Goal: Information Seeking & Learning: Learn about a topic

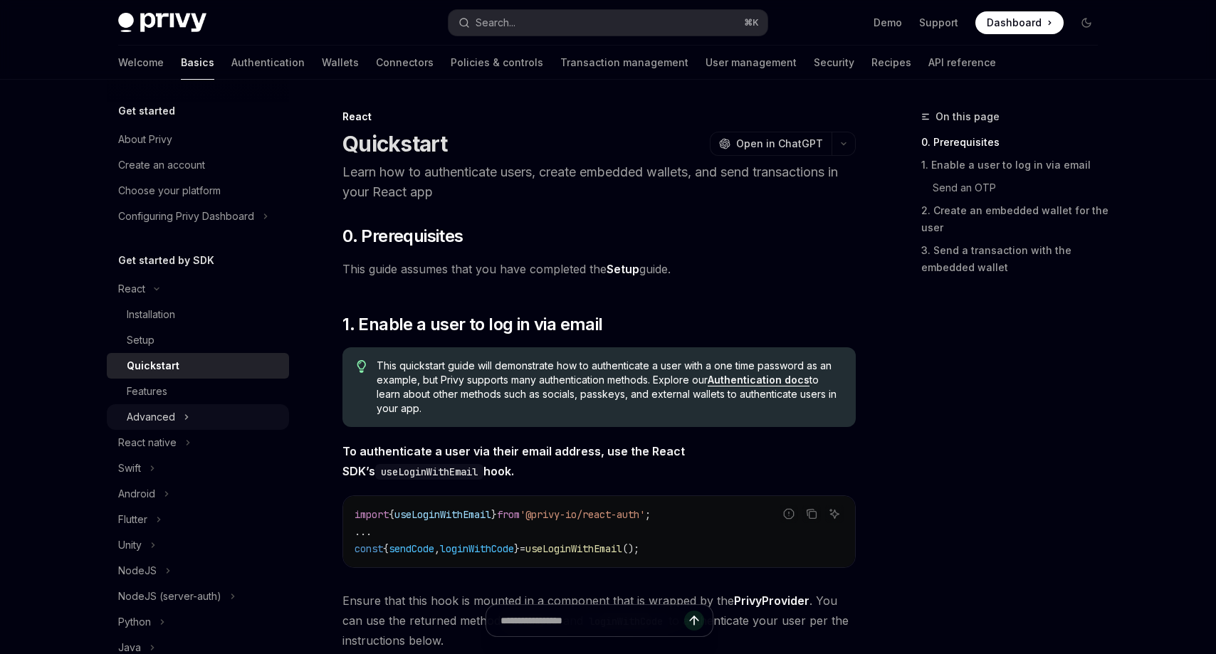
click at [233, 422] on button "Advanced" at bounding box center [198, 417] width 182 height 26
type textarea "*"
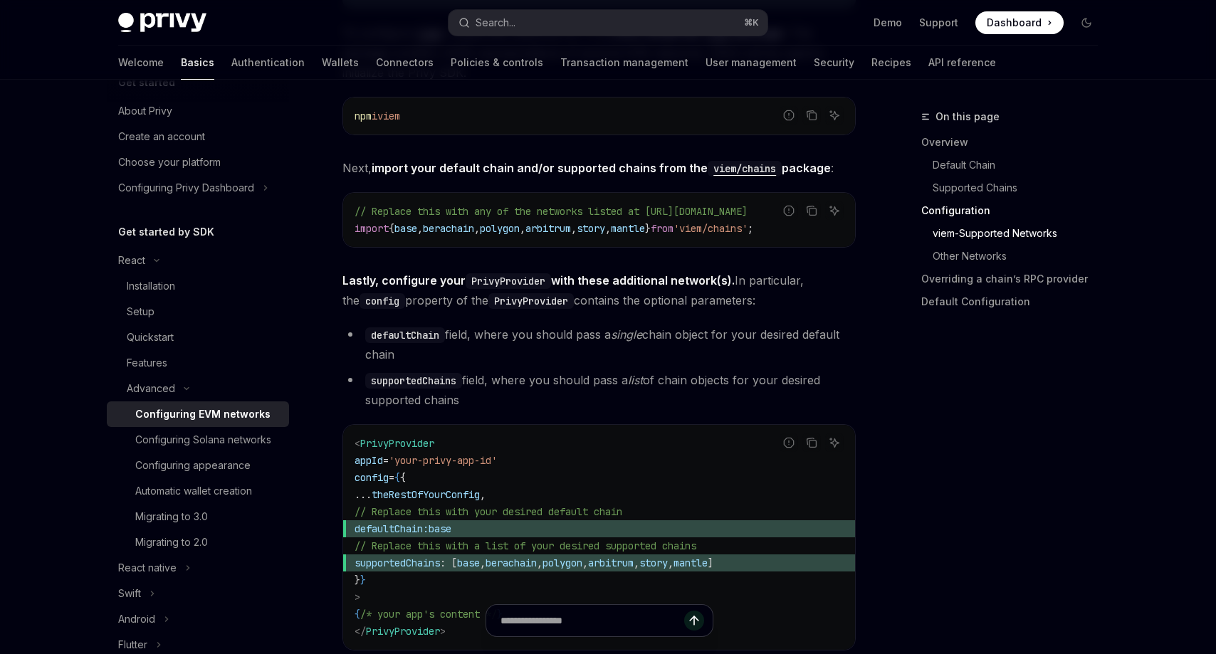
scroll to position [1601, 0]
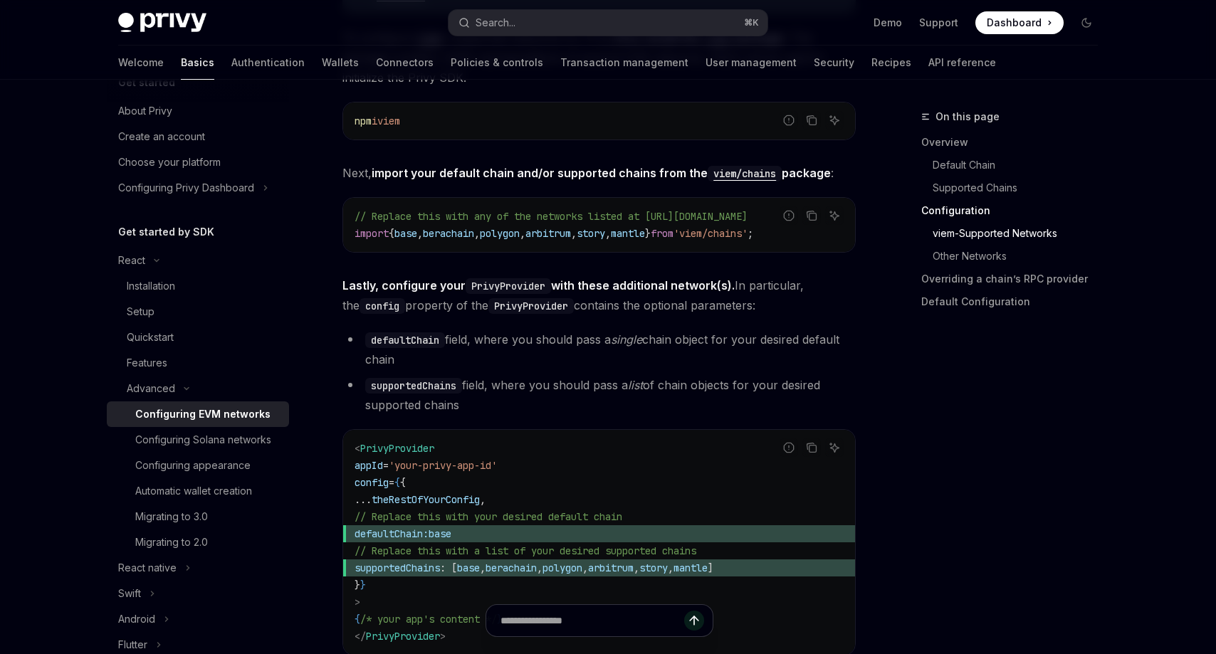
click at [392, 455] on span "PrivyProvider" at bounding box center [397, 448] width 74 height 13
copy span "PrivyProvider"
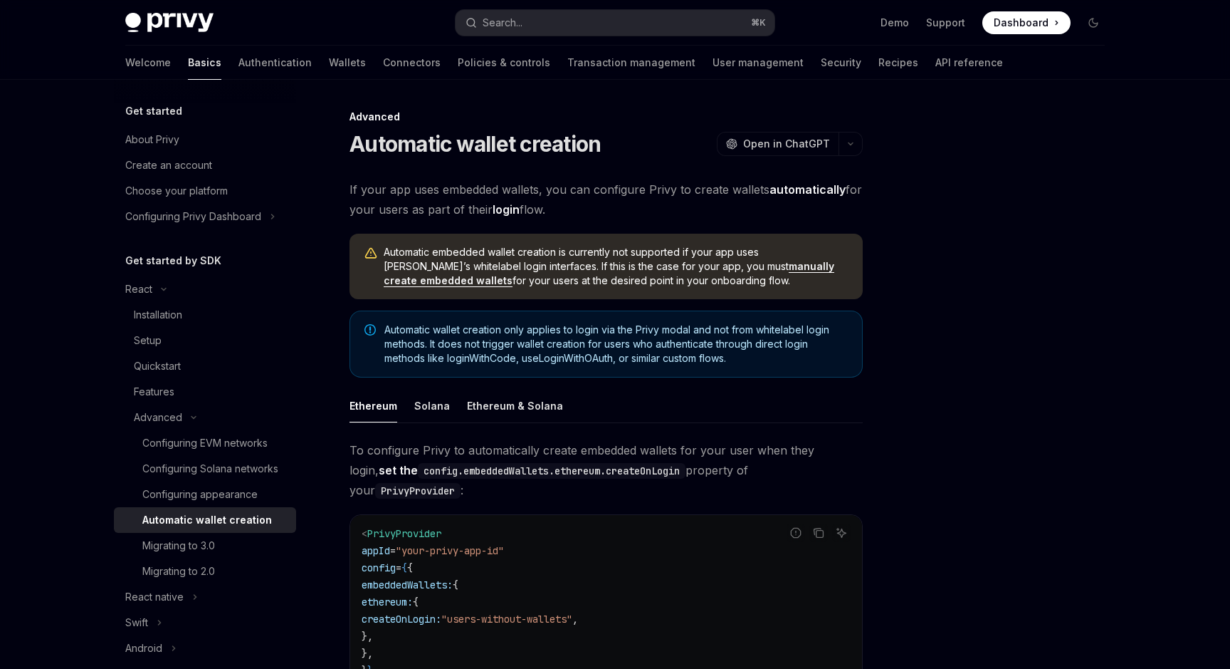
scroll to position [451, 0]
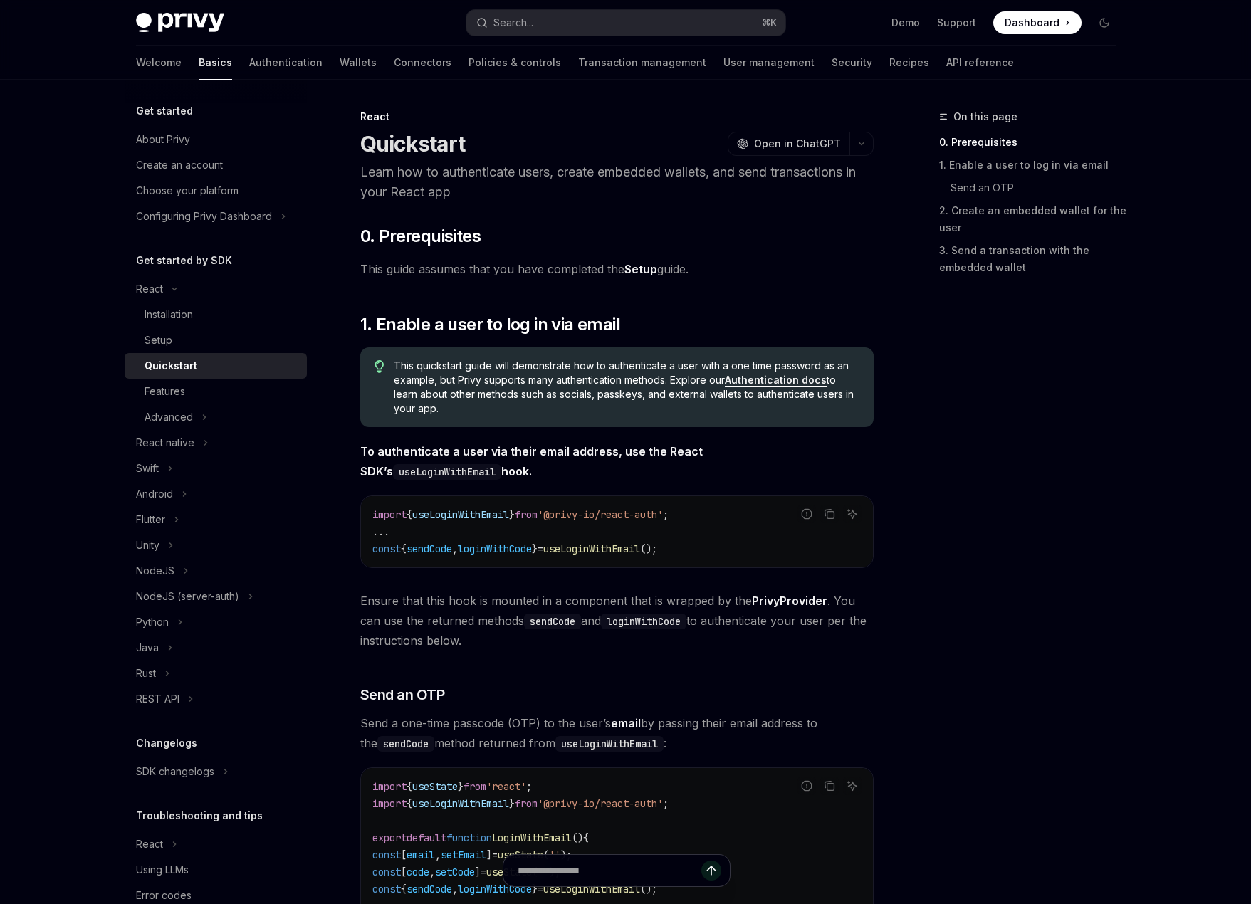
click at [1072, 24] on span at bounding box center [1037, 22] width 88 height 23
click at [177, 411] on div "Advanced" at bounding box center [169, 417] width 48 height 17
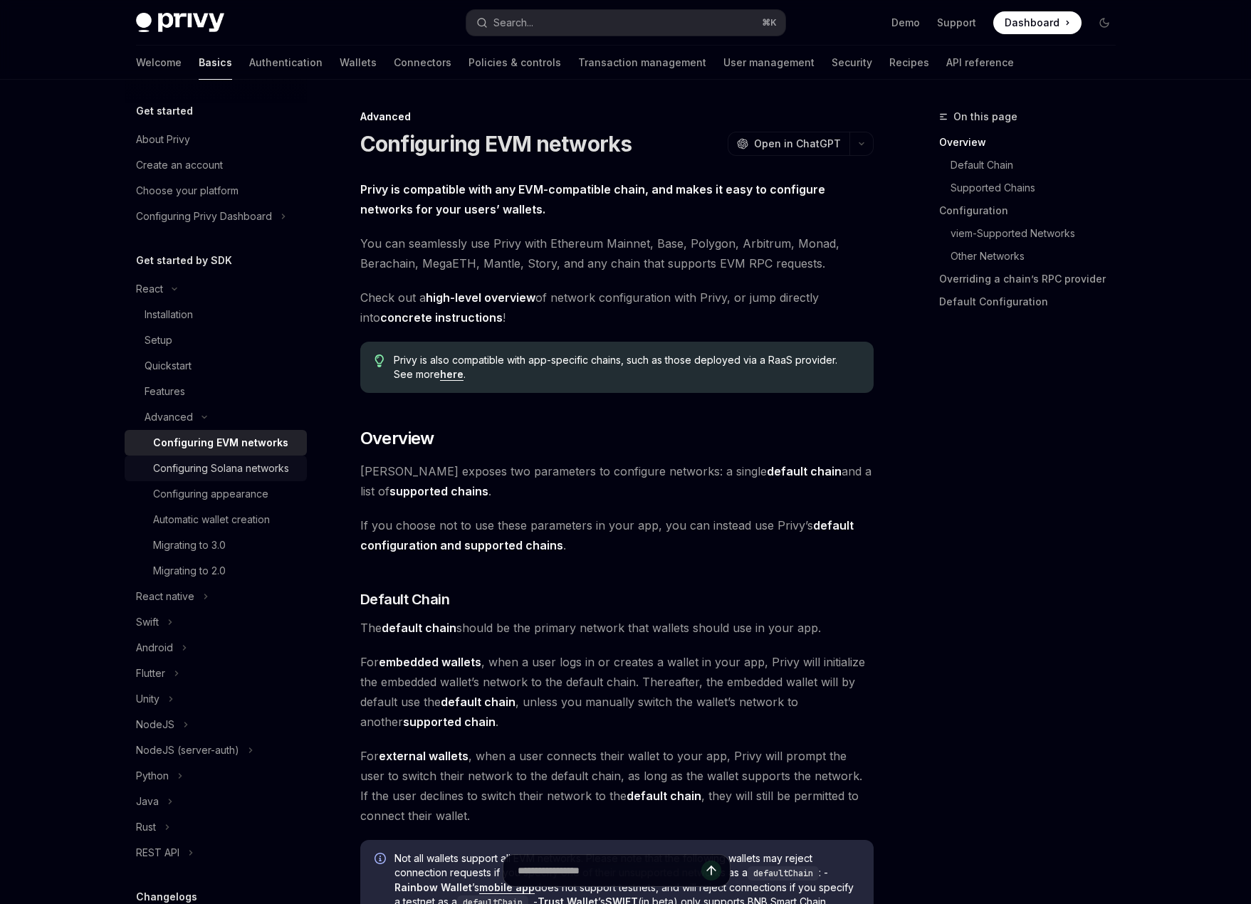
click at [248, 468] on div "Configuring Solana networks" at bounding box center [221, 468] width 136 height 17
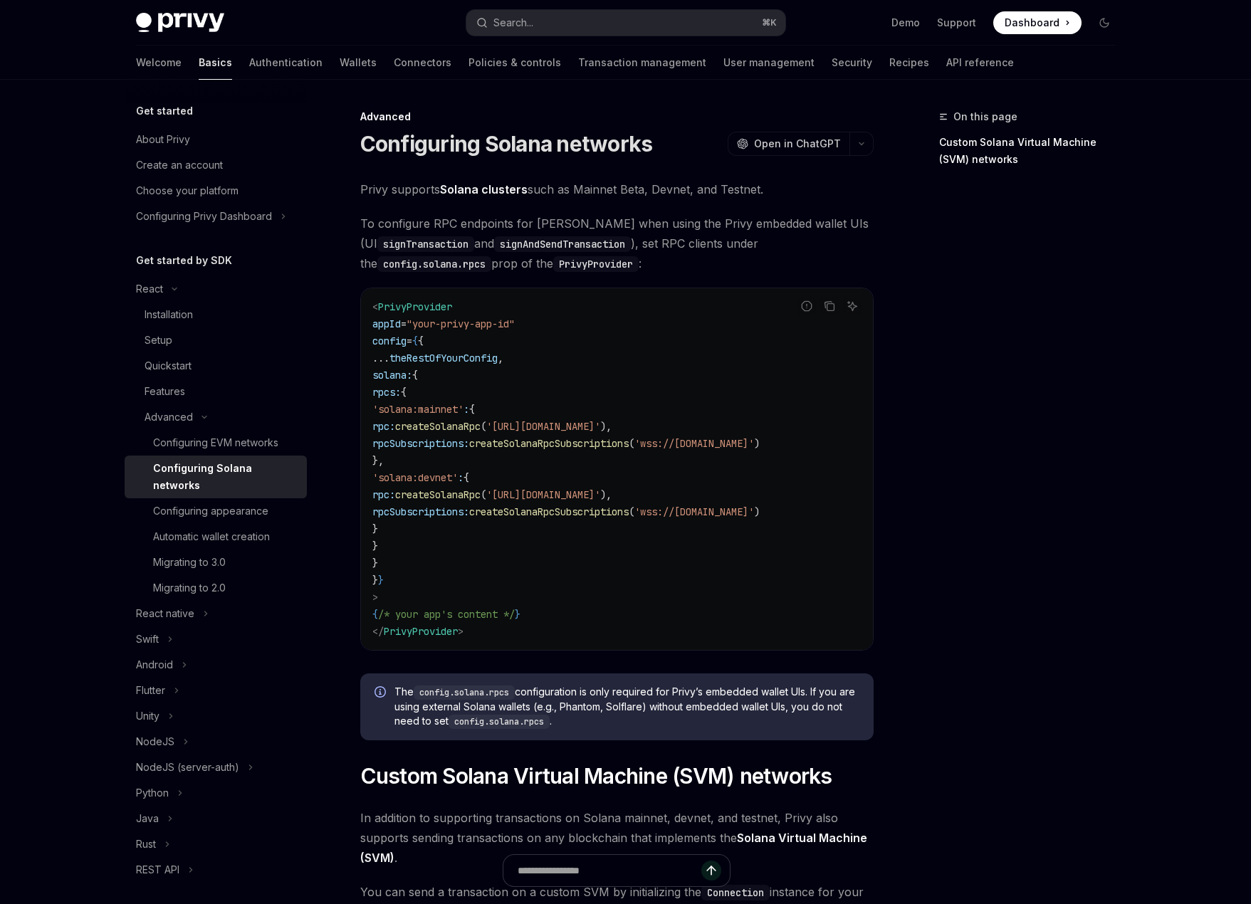
click at [523, 384] on code "< PrivyProvider appId = "your-privy-app-id" config = { { ... theRestOfYourConfi…" at bounding box center [616, 469] width 489 height 342
drag, startPoint x: 466, startPoint y: 380, endPoint x: 383, endPoint y: 376, distance: 83.4
click at [383, 376] on code "< PrivyProvider appId = "your-privy-app-id" config = { { ... theRestOfYourConfi…" at bounding box center [616, 469] width 489 height 342
drag, startPoint x: 408, startPoint y: 565, endPoint x: 349, endPoint y: 371, distance: 203.2
click at [349, 371] on div "Advanced Configuring Solana networks OpenAI Open in ChatGPT OpenAI Open in Chat…" at bounding box center [483, 724] width 786 height 1233
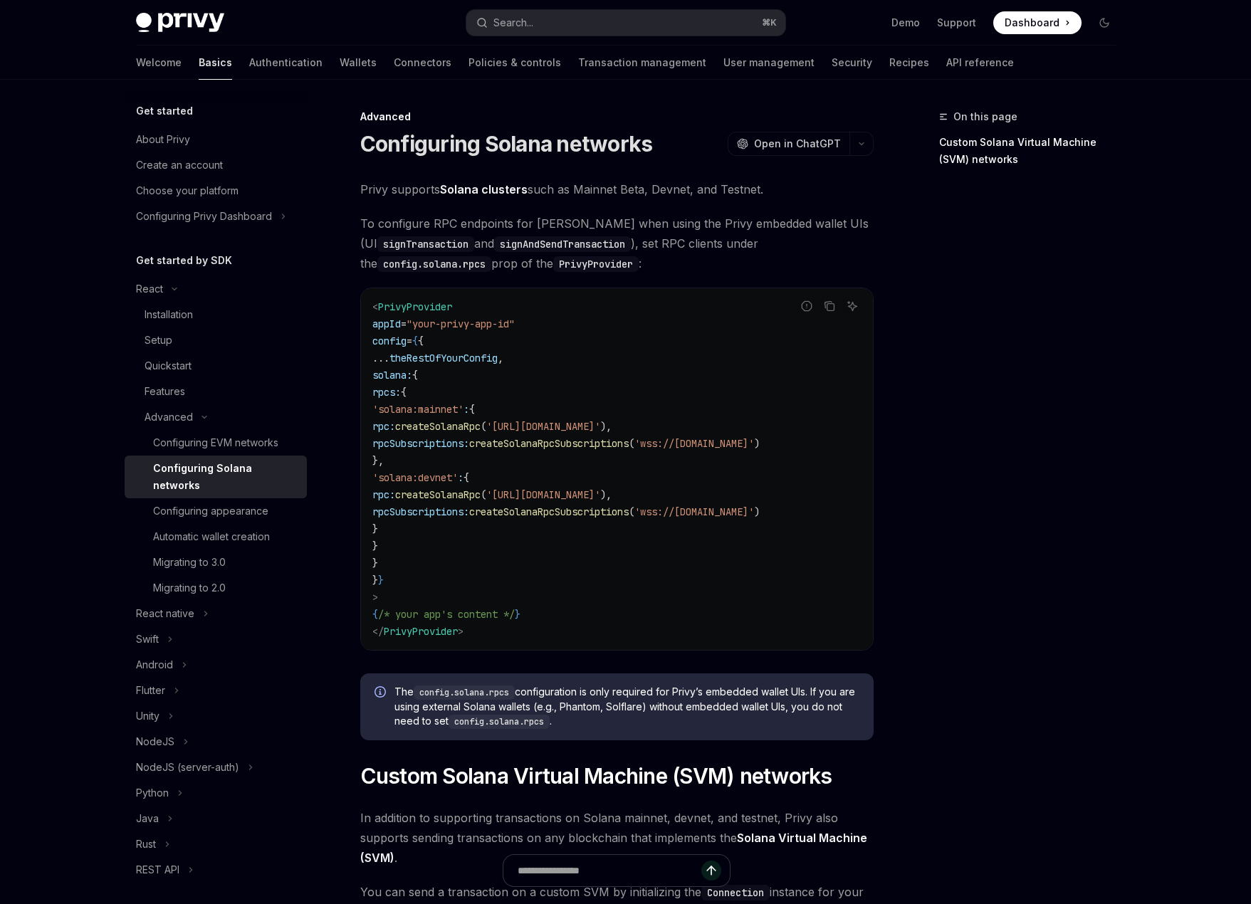
copy code "solana: { rpcs: { 'solana:mainnet' : { rpc: createSolanaRpc ( 'https://api.main…"
click at [481, 492] on span "createSolanaRpc" at bounding box center [437, 494] width 85 height 13
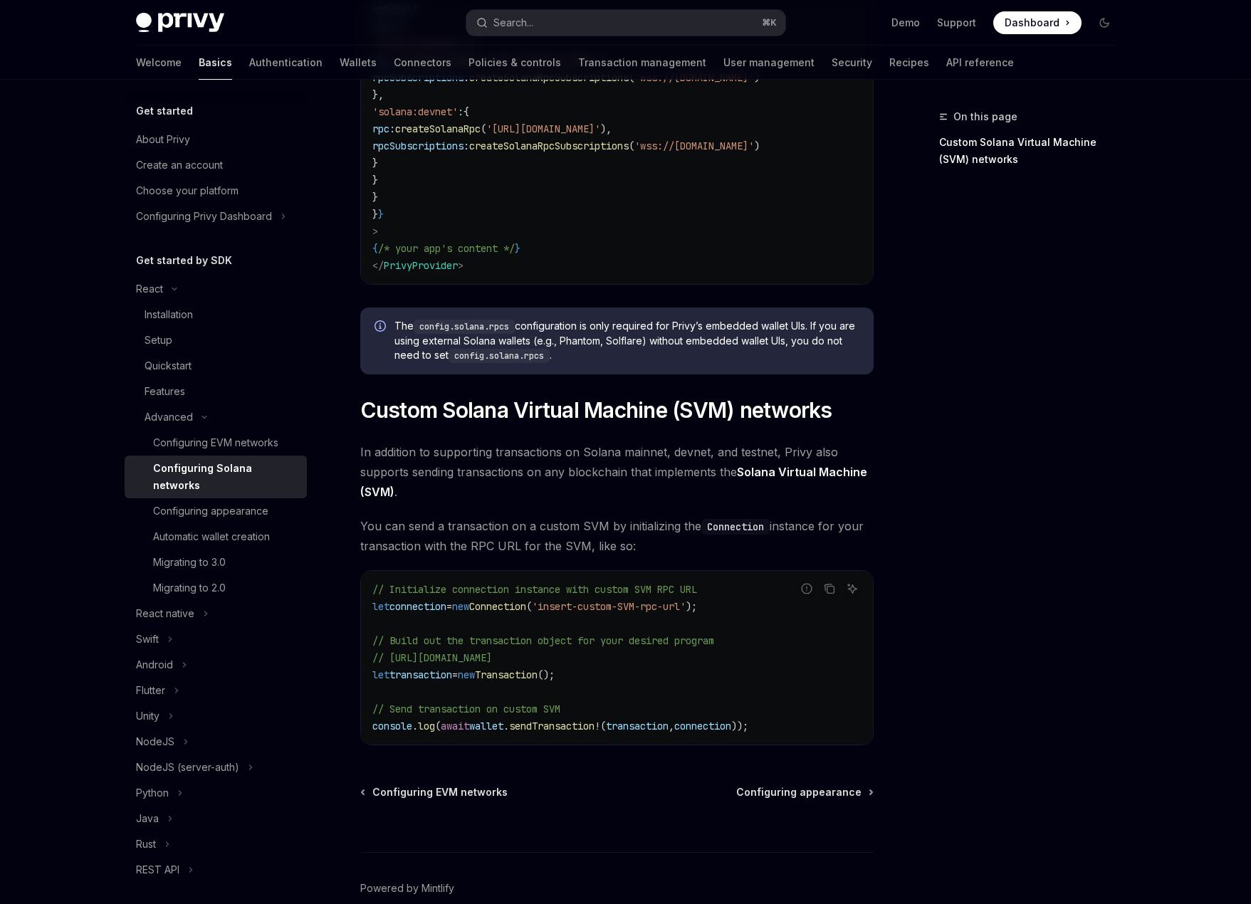
scroll to position [336, 0]
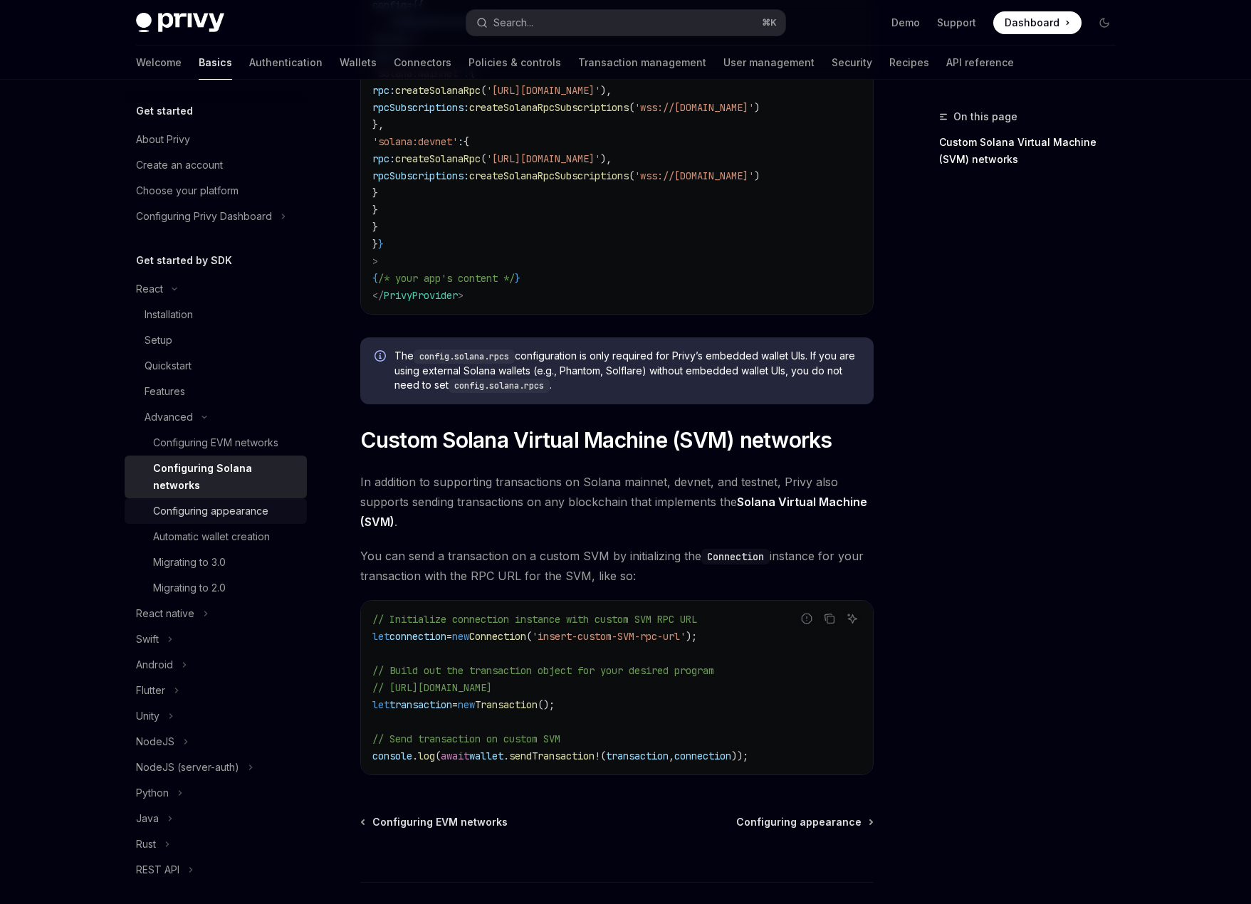
click at [237, 503] on div "Configuring appearance" at bounding box center [210, 511] width 115 height 17
type textarea "*"
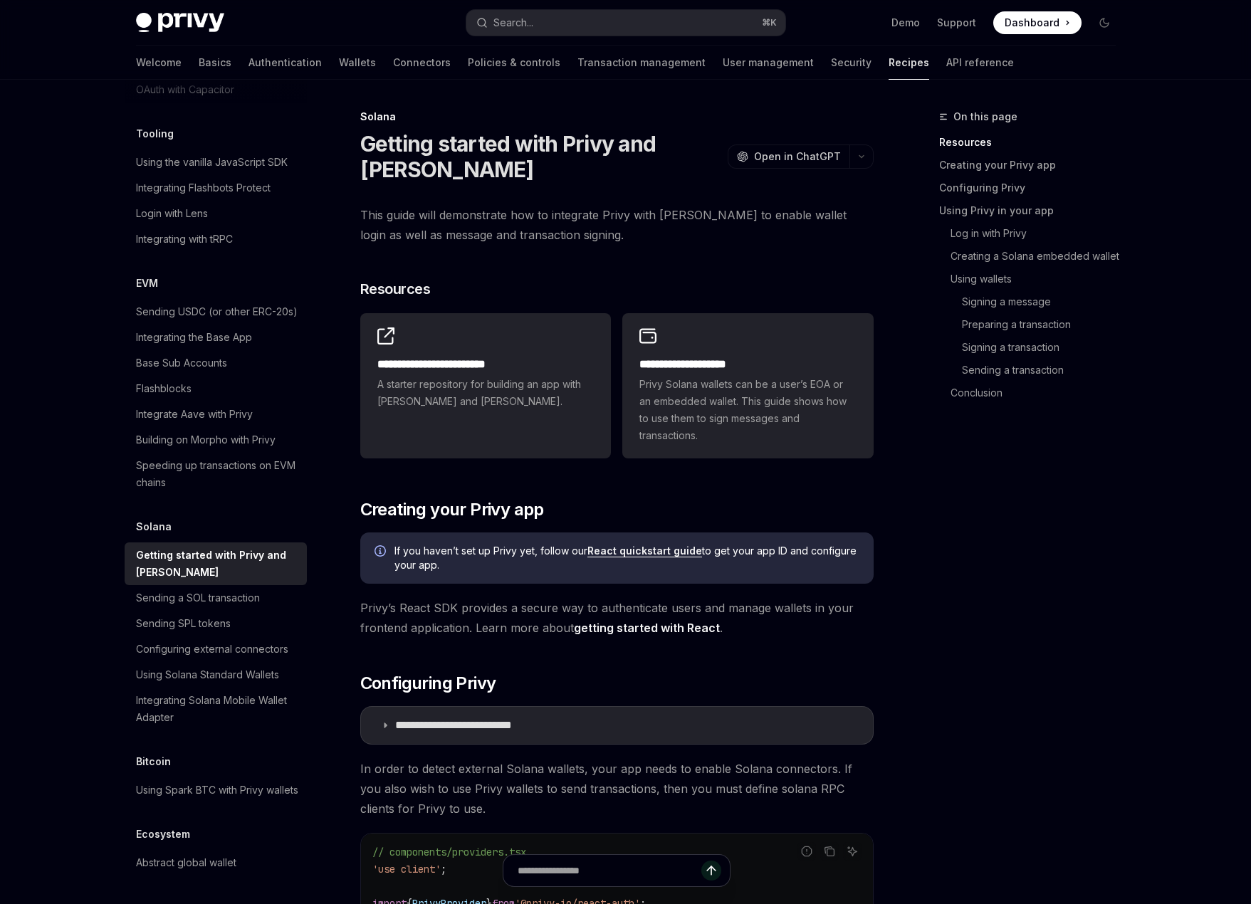
click at [865, 164] on button "button" at bounding box center [861, 157] width 24 height 24
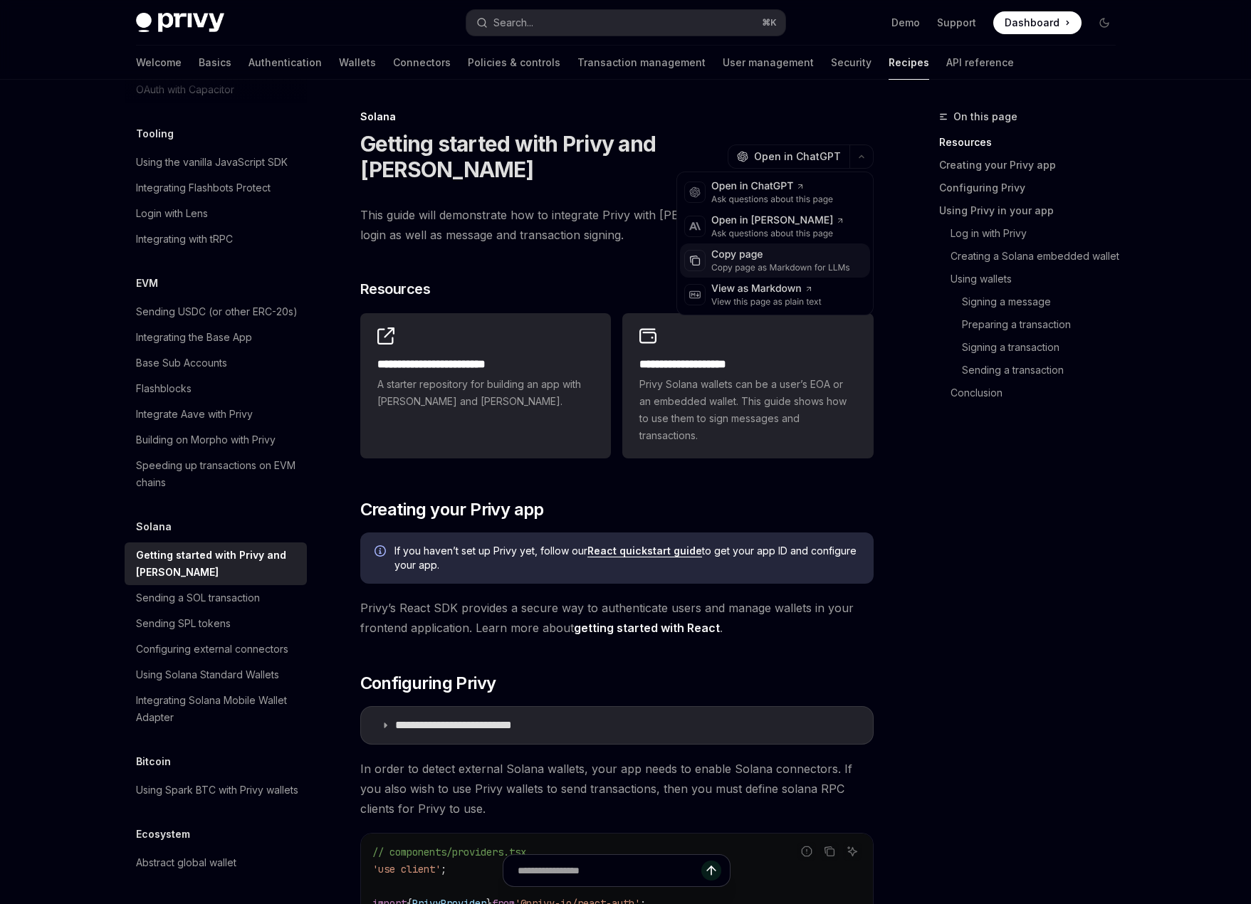
click at [798, 265] on div "Copy page as Markdown for LLMs" at bounding box center [780, 267] width 139 height 11
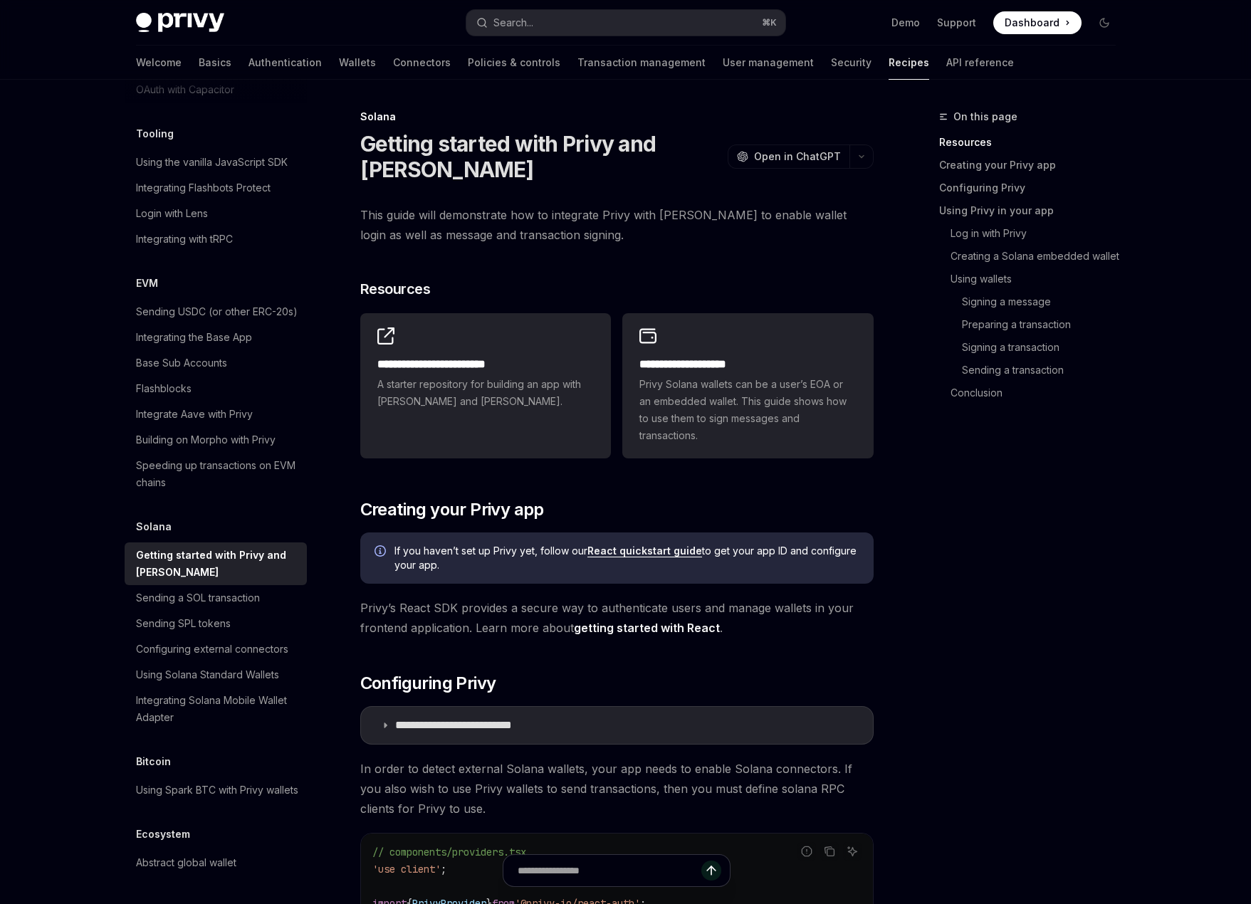
click at [861, 157] on icon "button" at bounding box center [861, 157] width 4 height 2
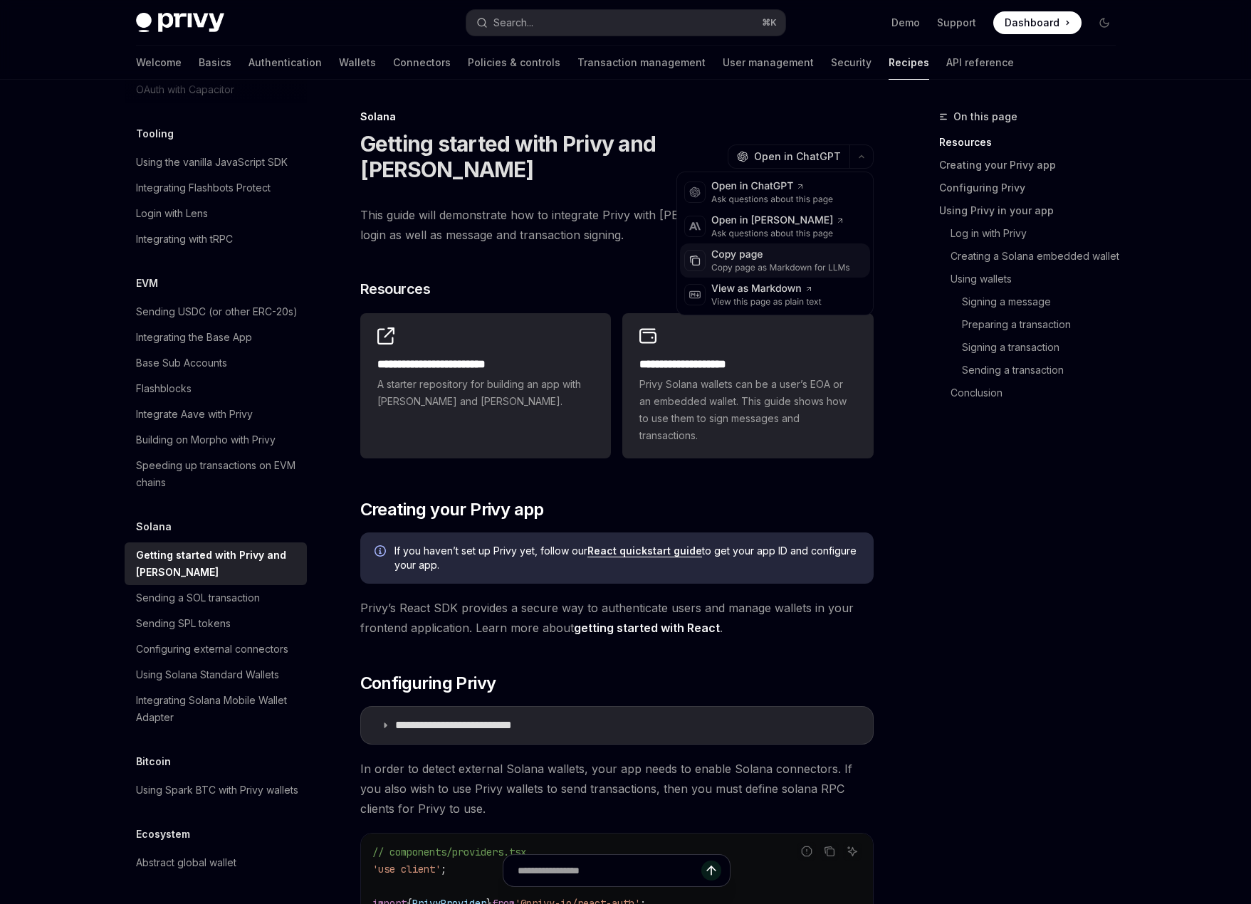
click at [775, 265] on div "Copy page as Markdown for LLMs" at bounding box center [780, 267] width 139 height 11
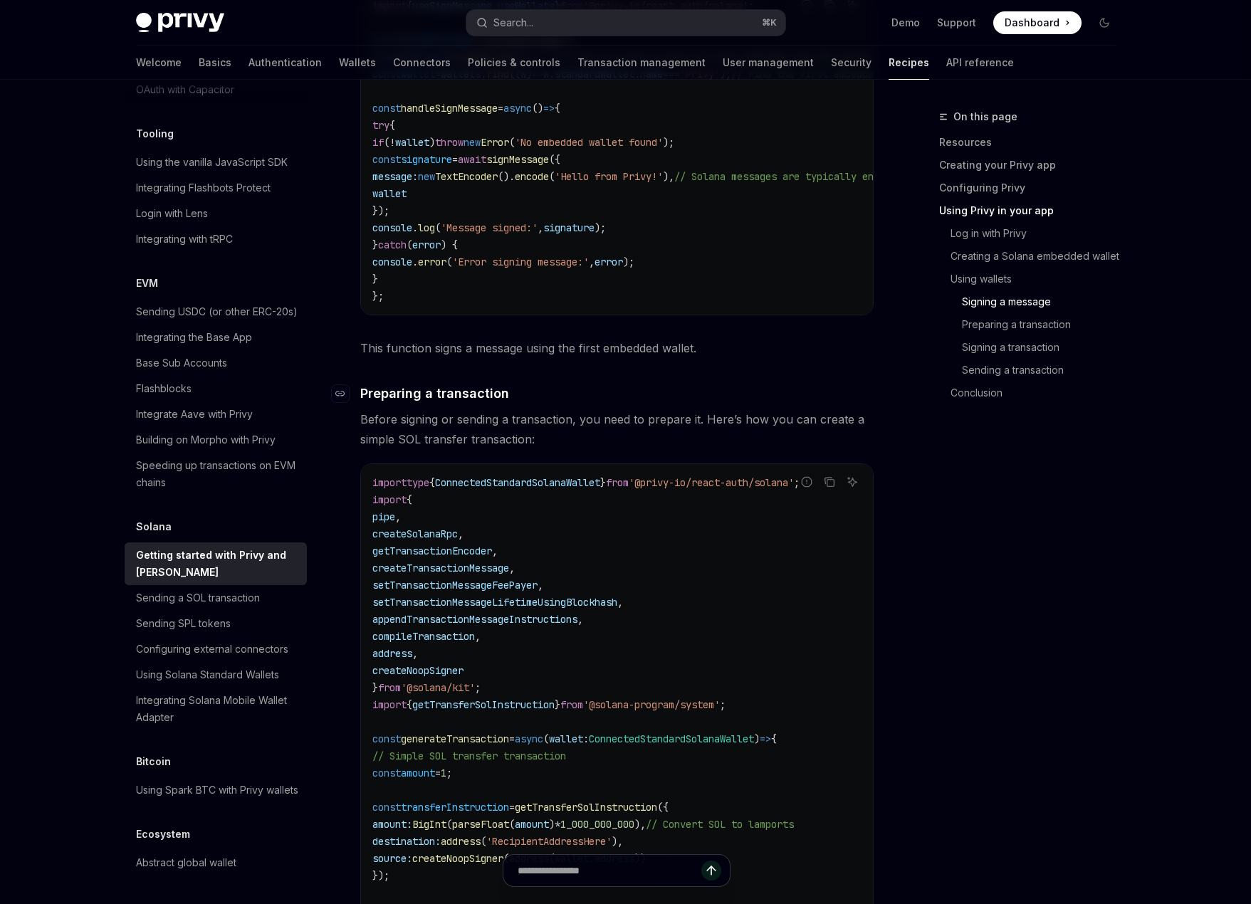
scroll to position [3468, 0]
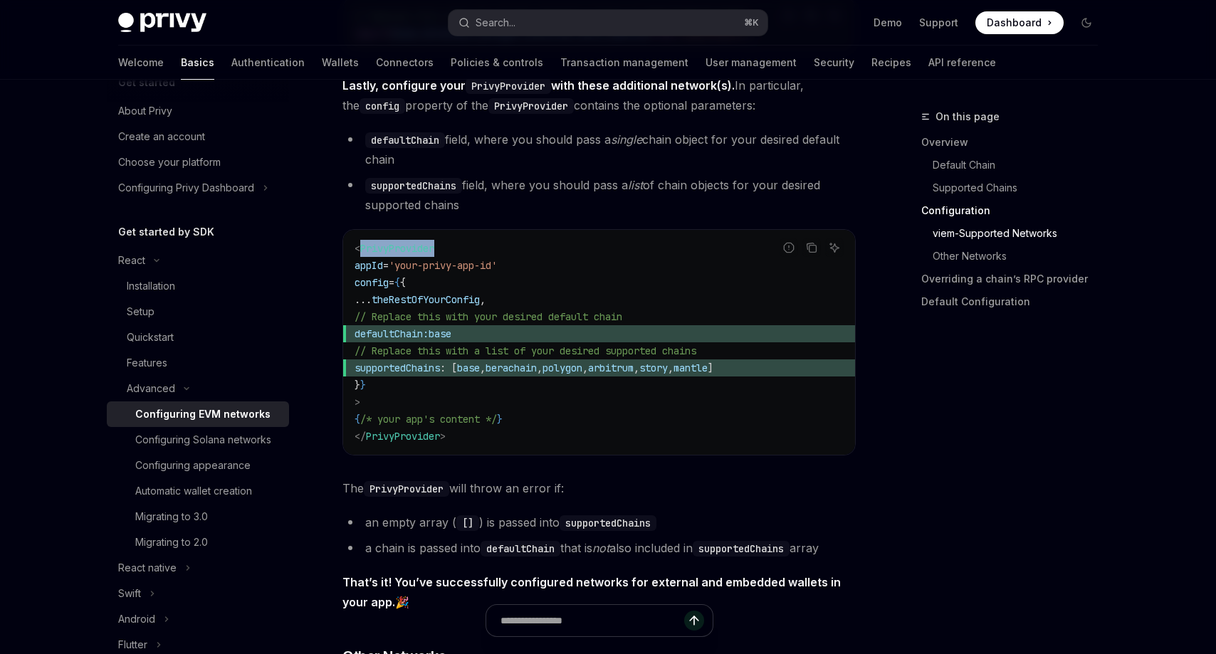
scroll to position [1816, 0]
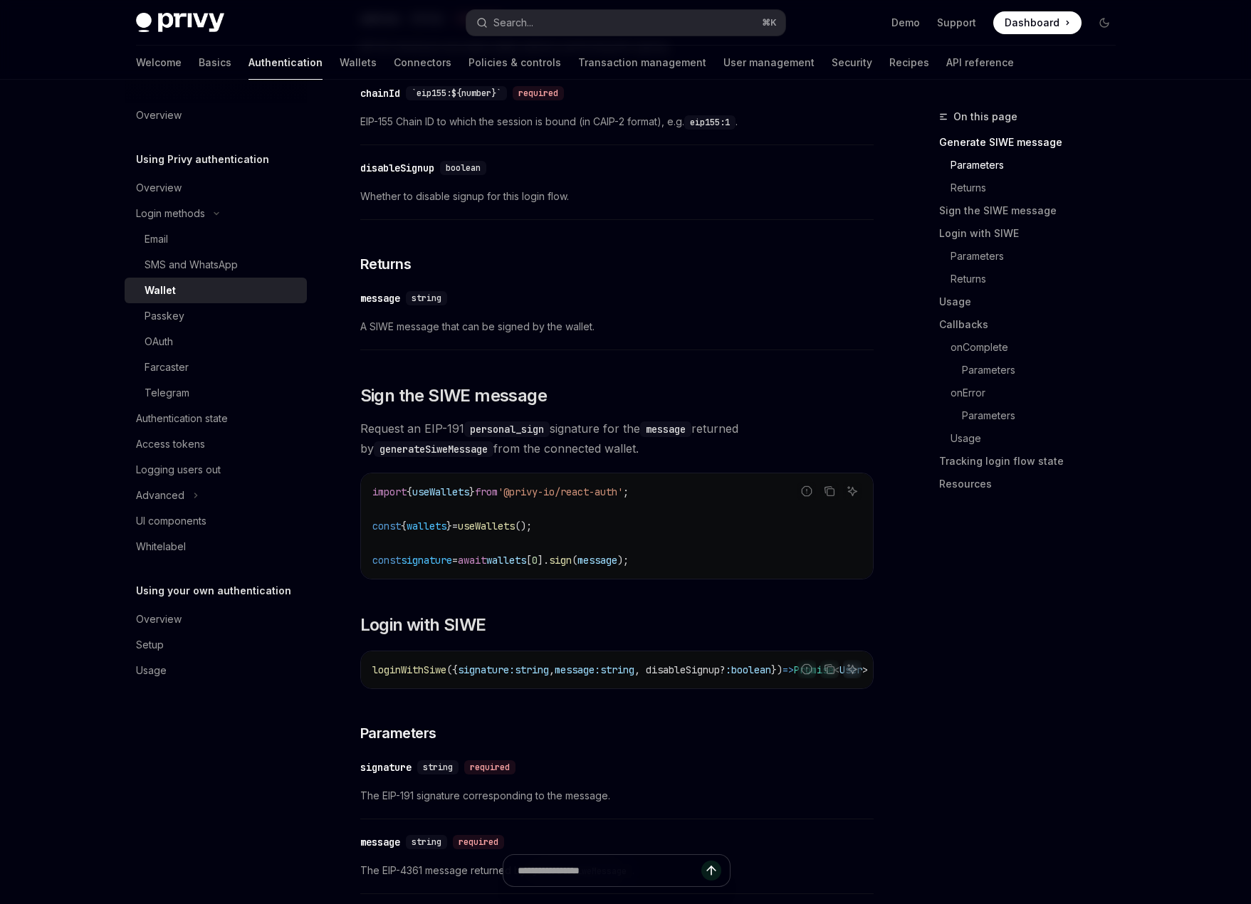
scroll to position [629, 0]
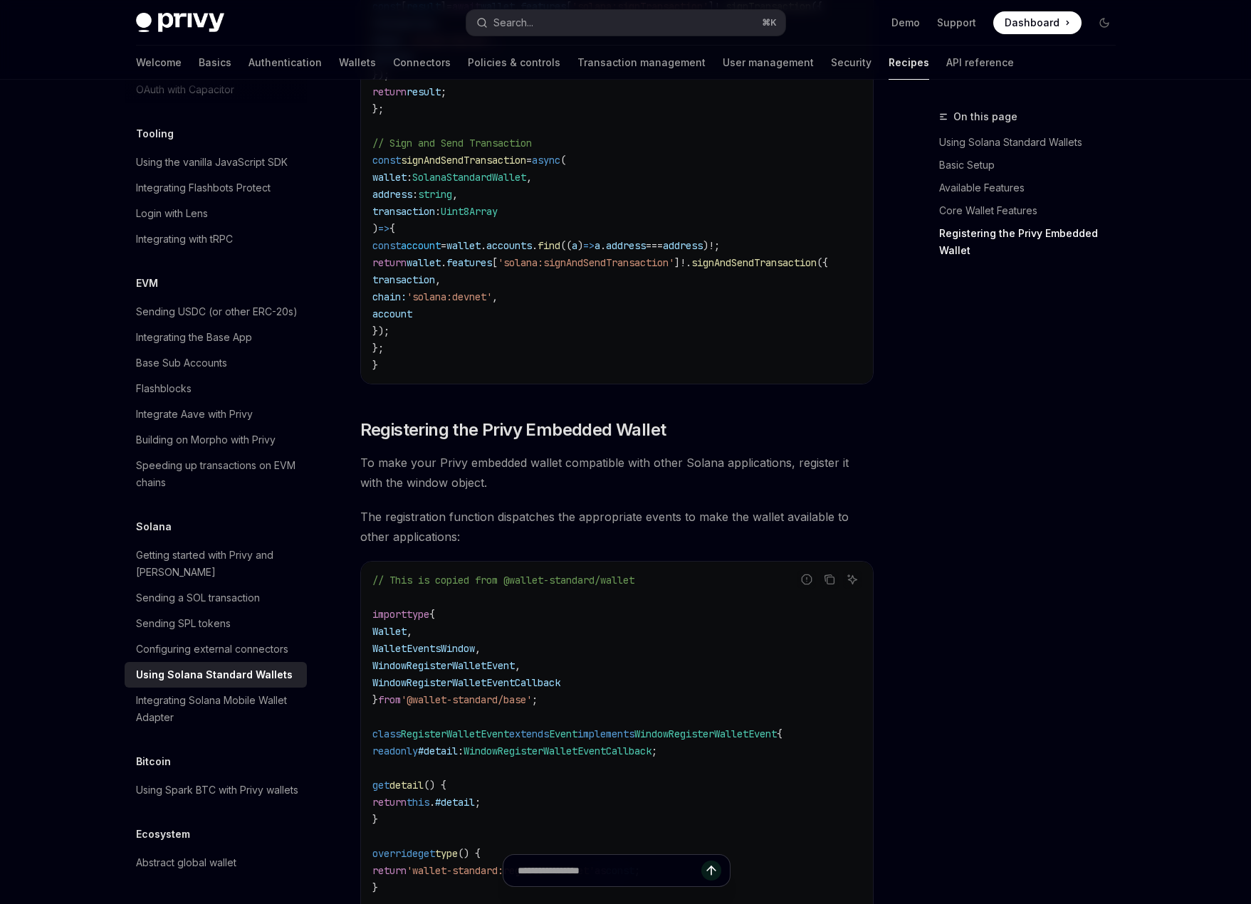
scroll to position [1860, 0]
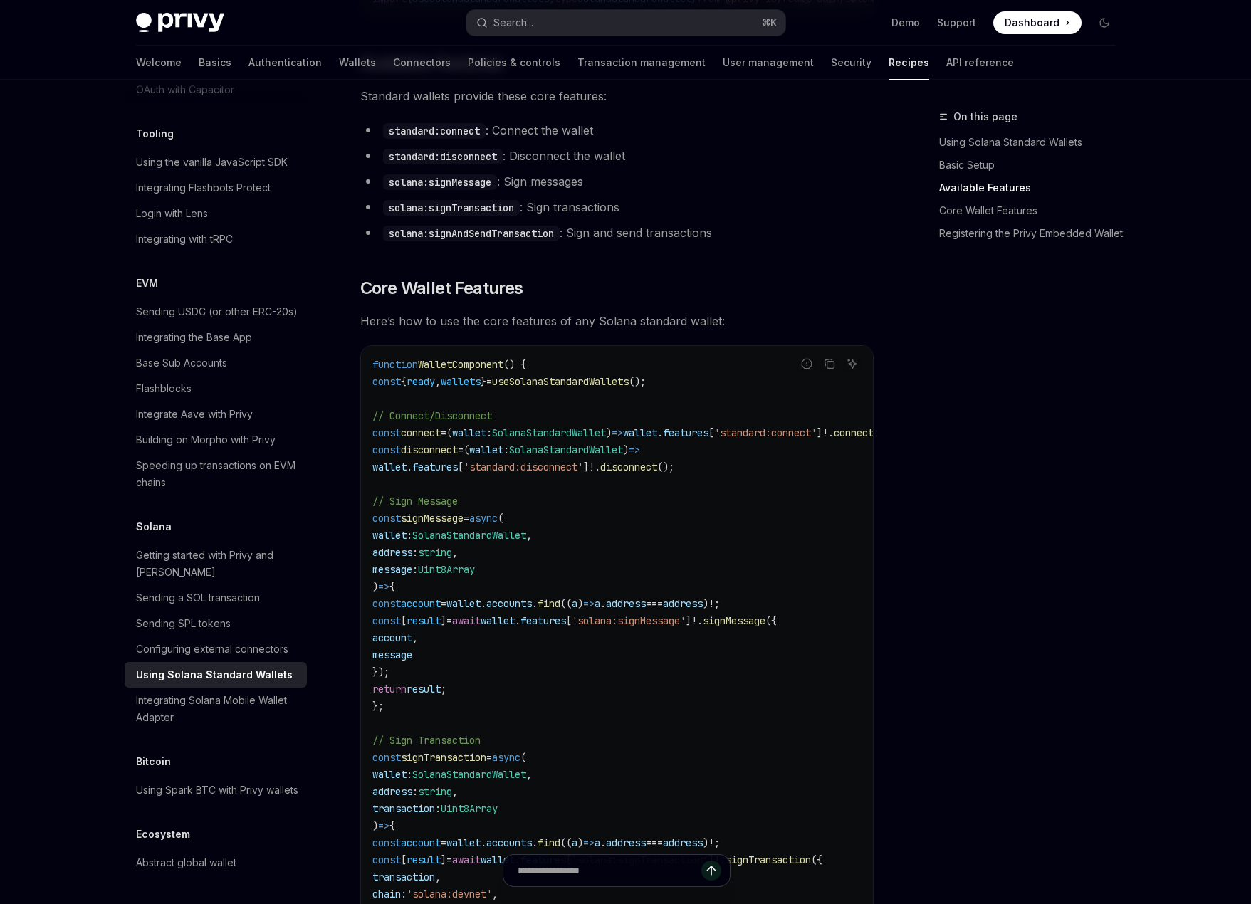
scroll to position [485, 0]
click at [235, 694] on div "Integrating Solana Mobile Wallet Adapter" at bounding box center [217, 709] width 162 height 34
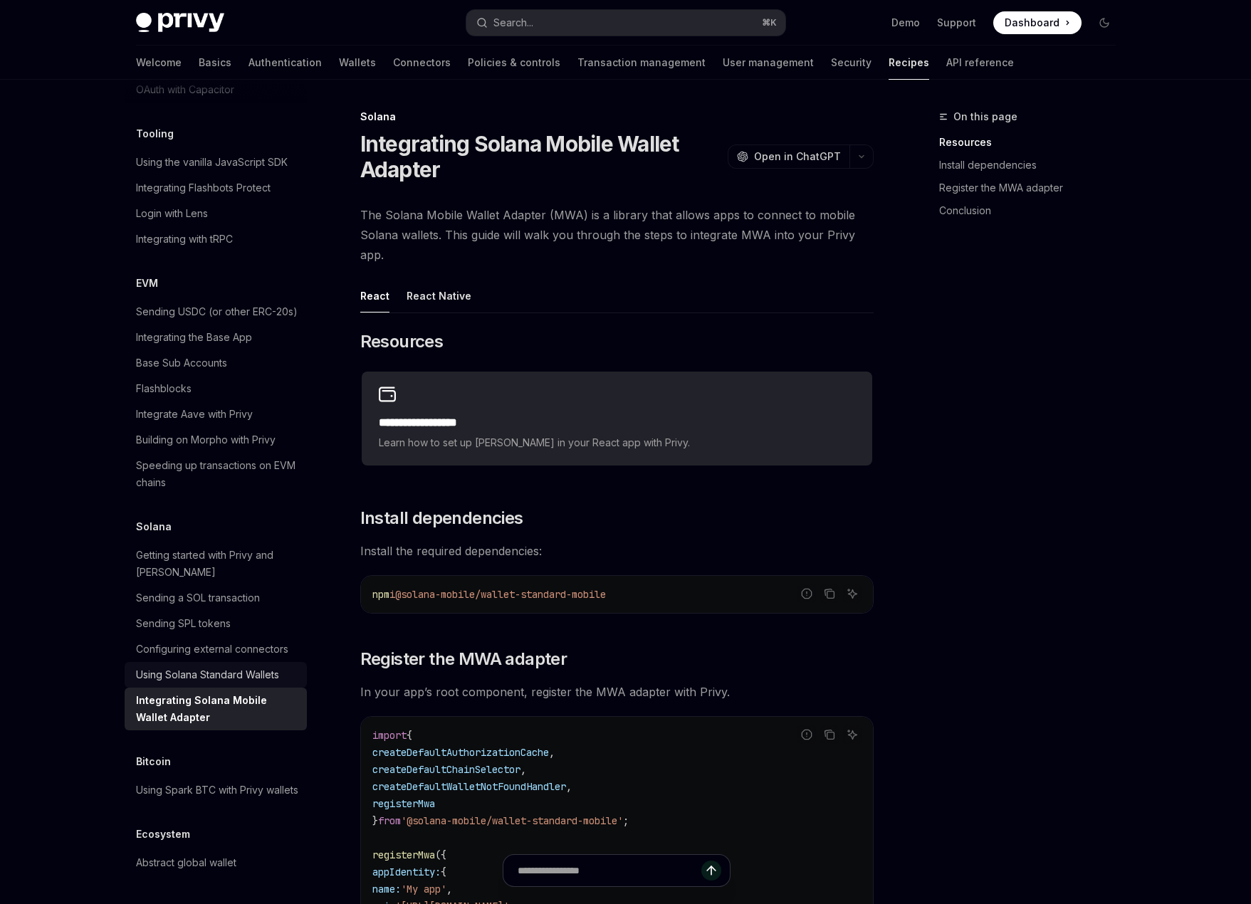
click at [252, 666] on div "Using Solana Standard Wallets" at bounding box center [207, 674] width 143 height 17
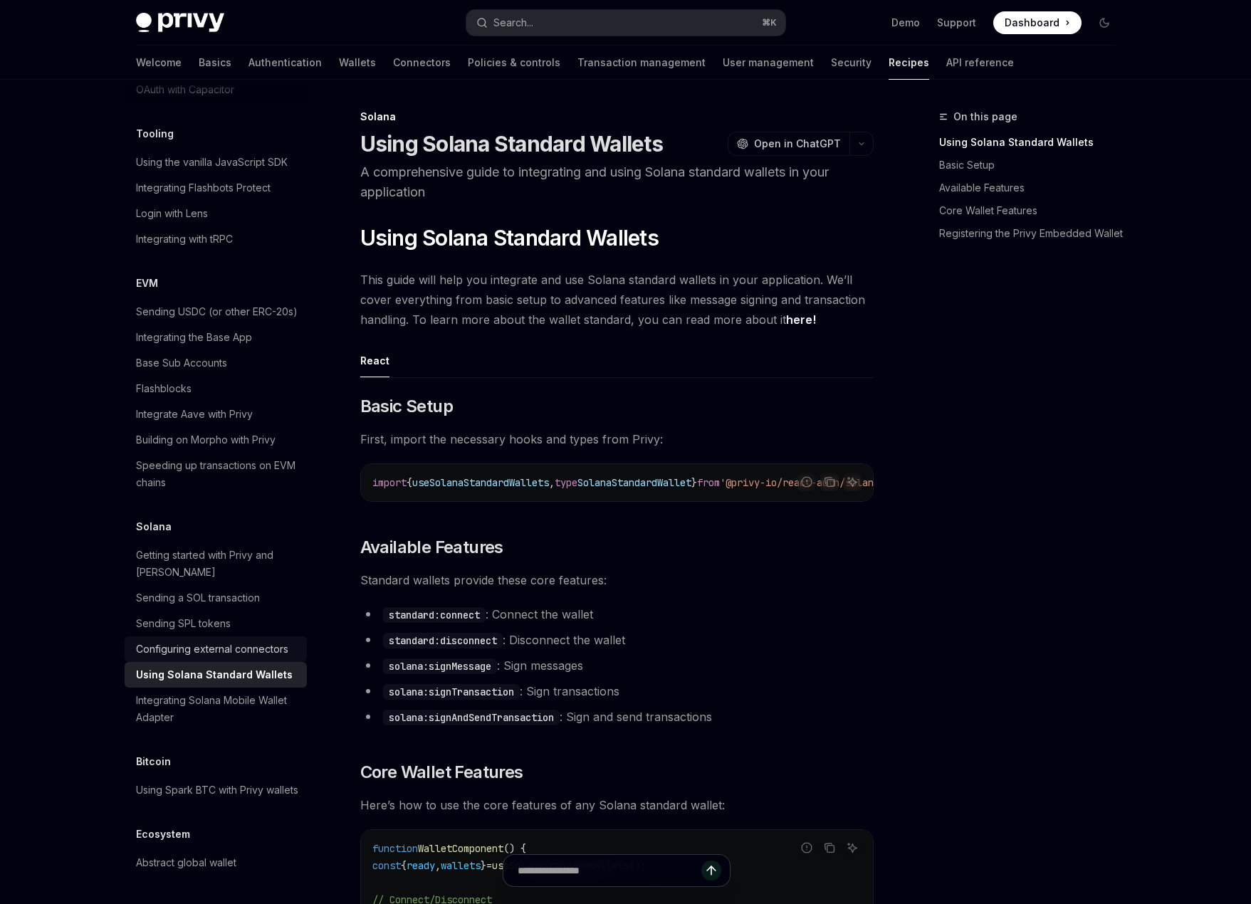
click at [260, 641] on div "Configuring external connectors" at bounding box center [212, 649] width 152 height 17
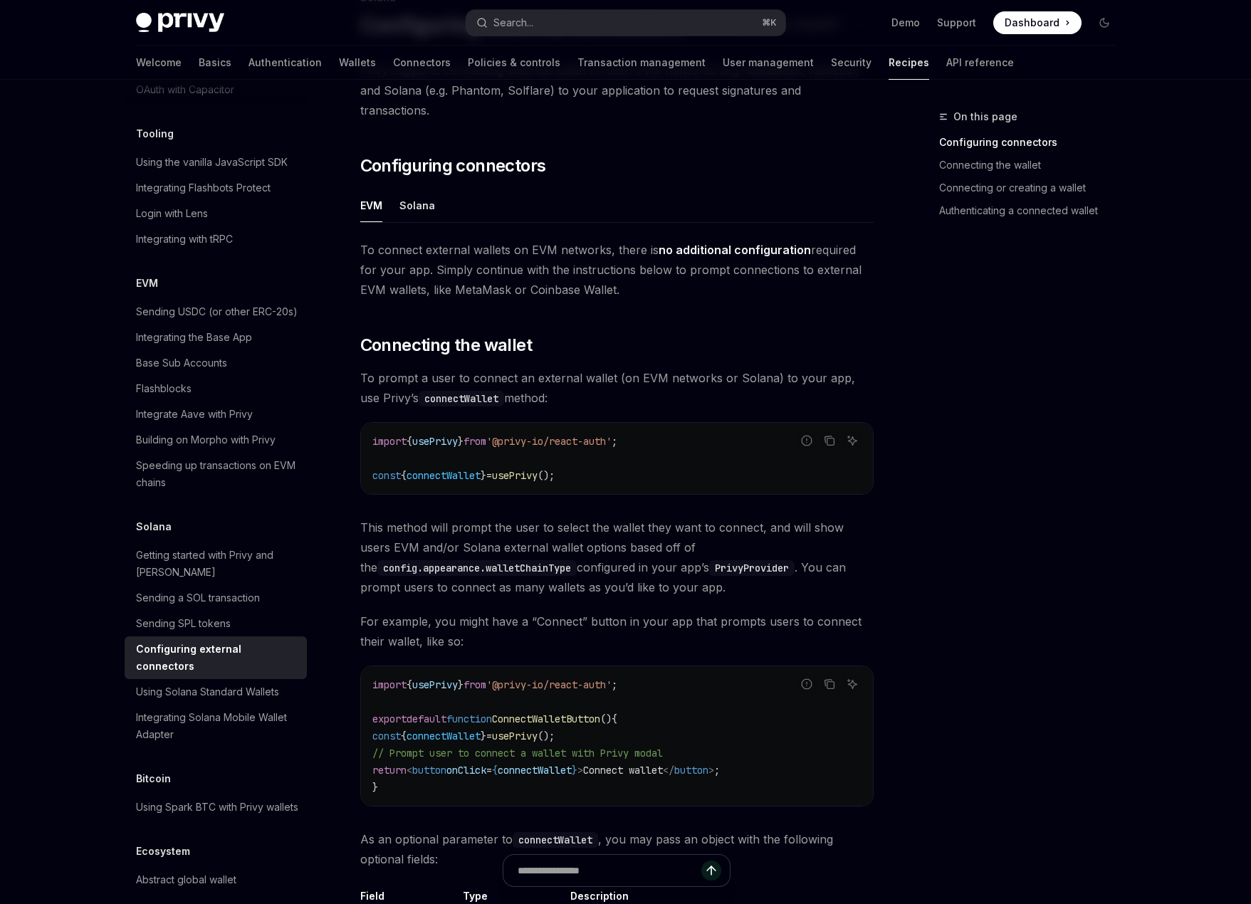
scroll to position [281, 0]
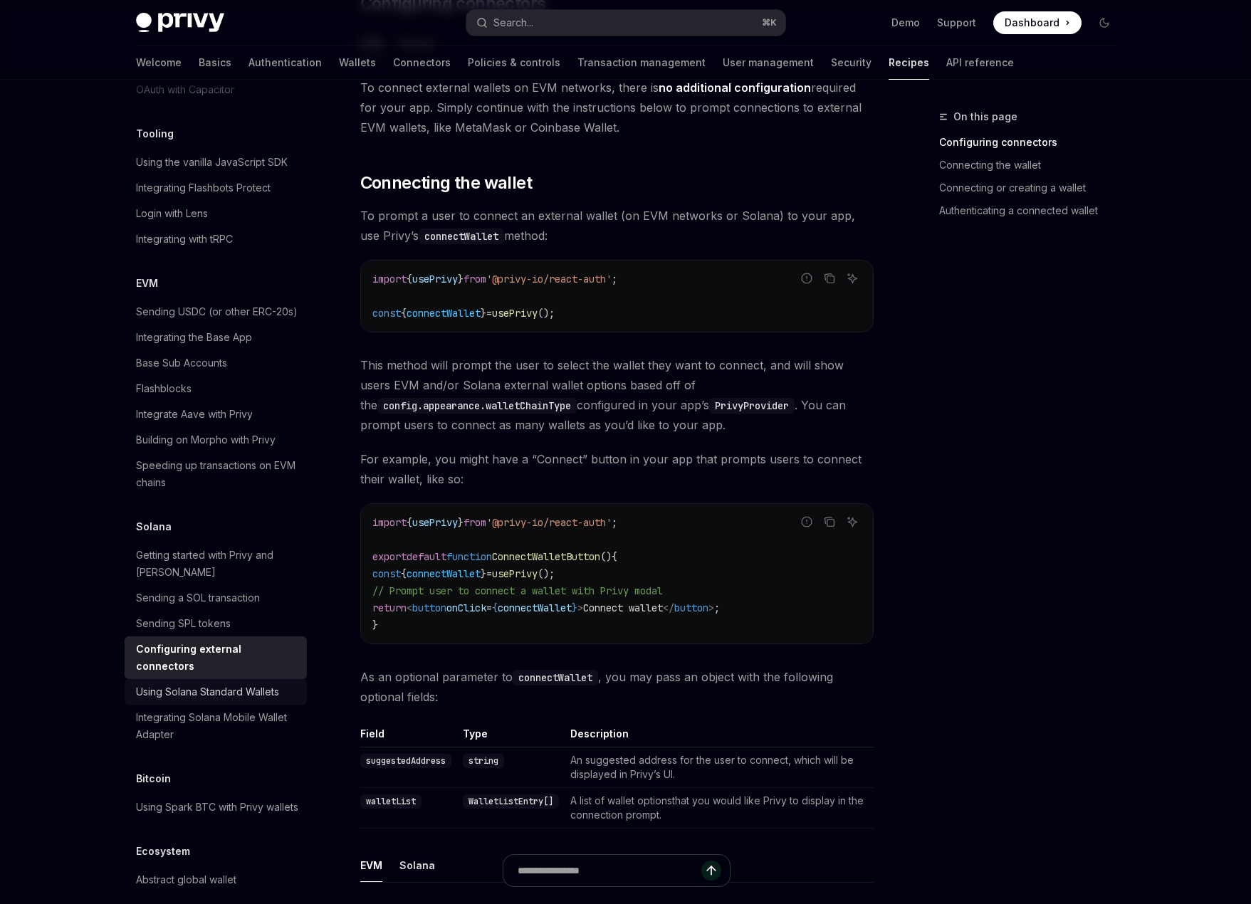
click at [216, 683] on div "Using Solana Standard Wallets" at bounding box center [207, 691] width 143 height 17
type textarea "*"
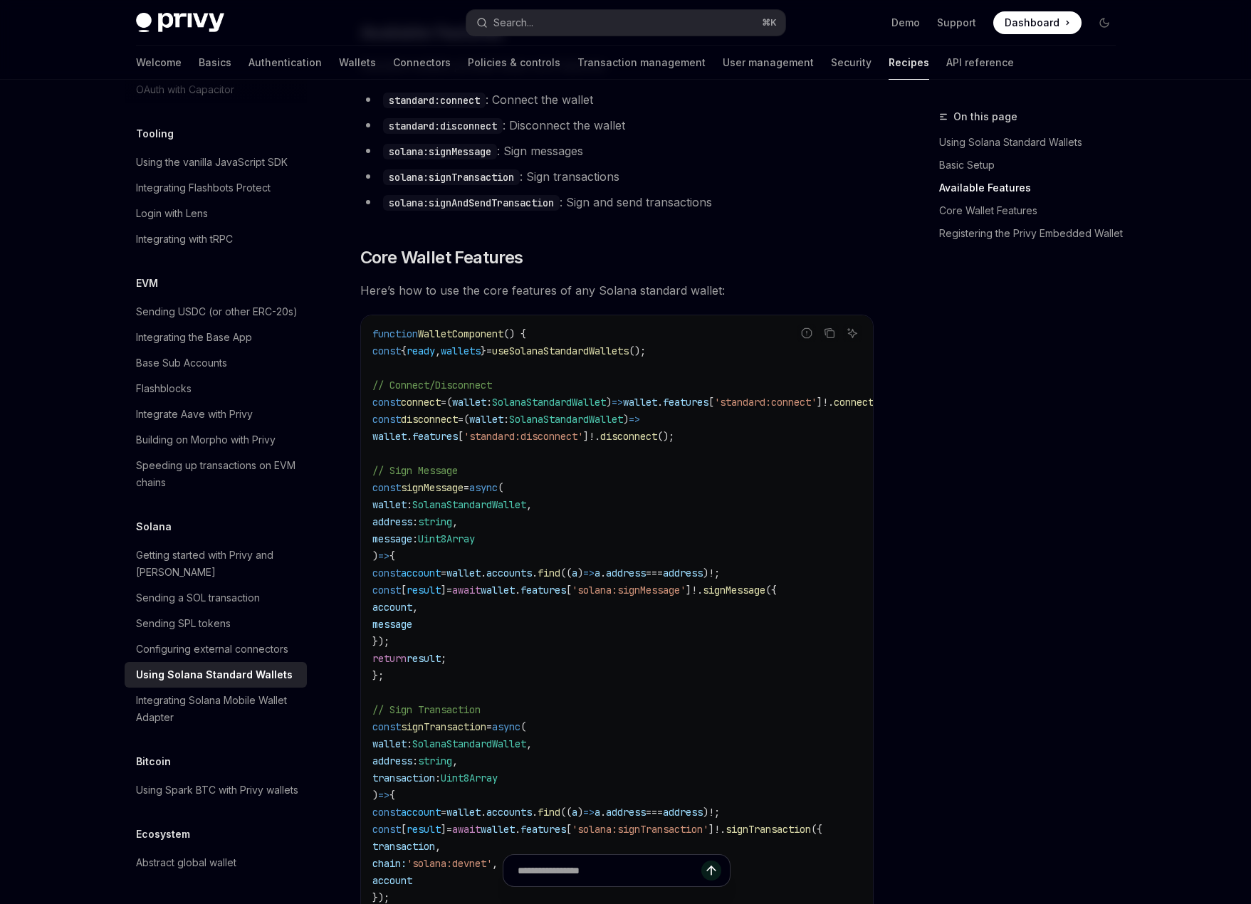
scroll to position [637, 0]
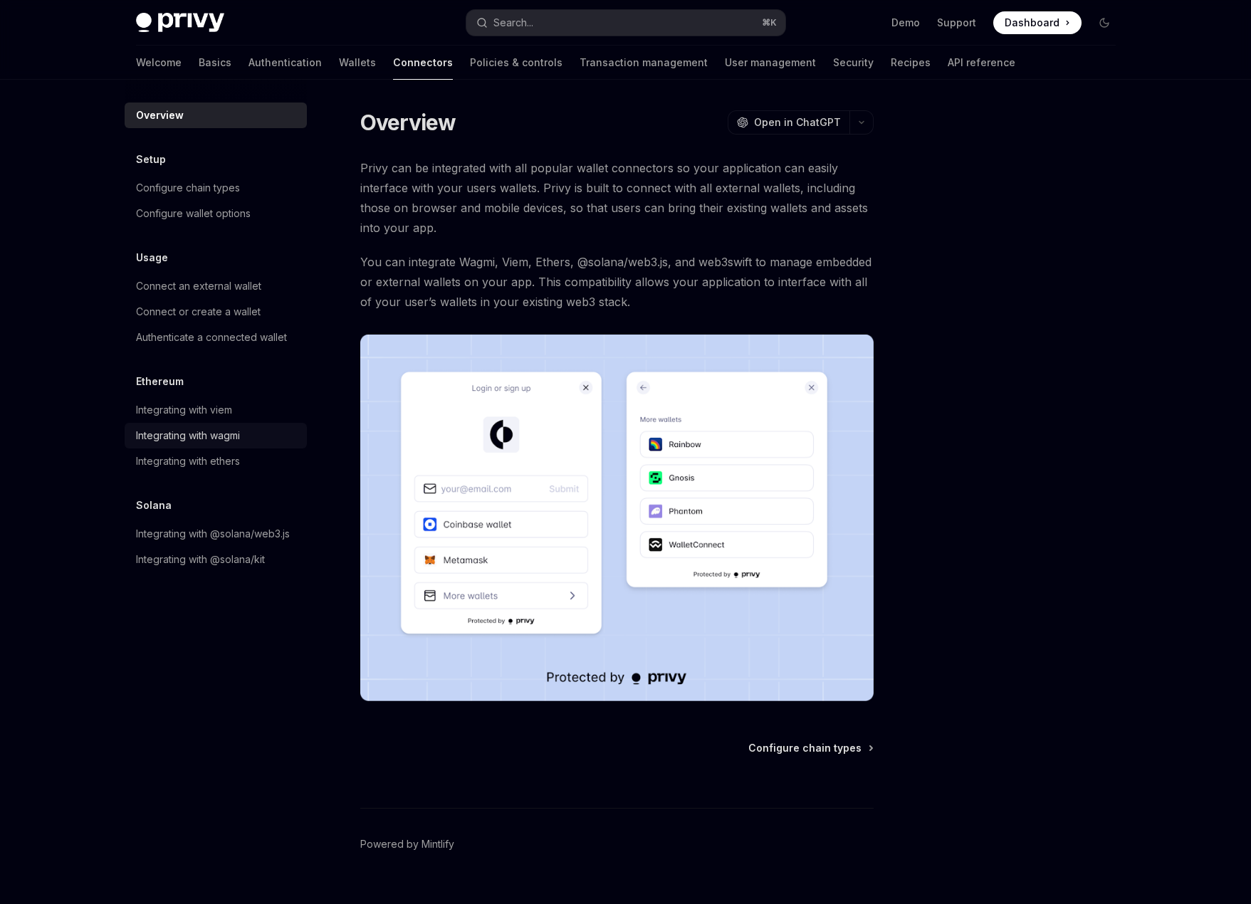
click at [179, 433] on div "Integrating with wagmi" at bounding box center [188, 435] width 104 height 17
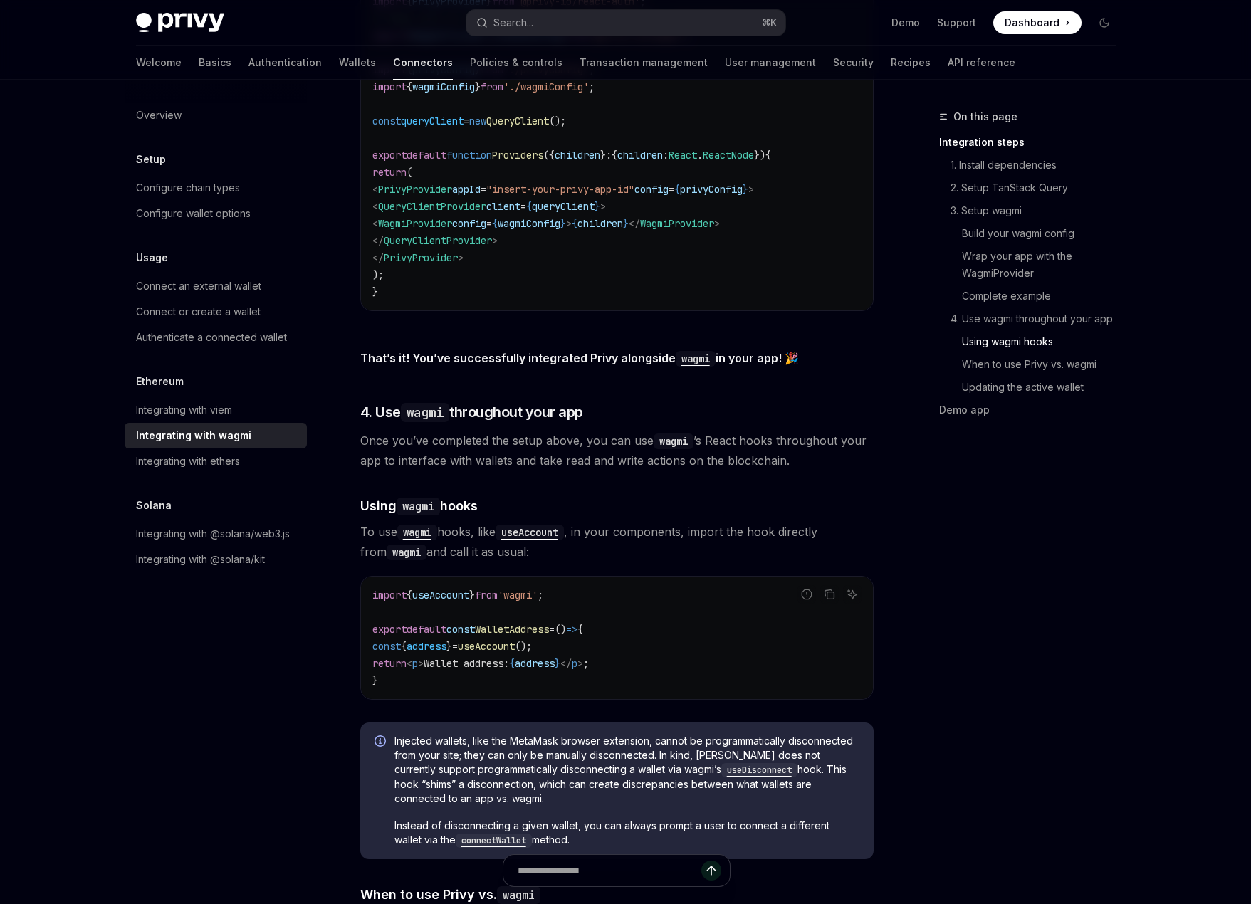
scroll to position [3232, 0]
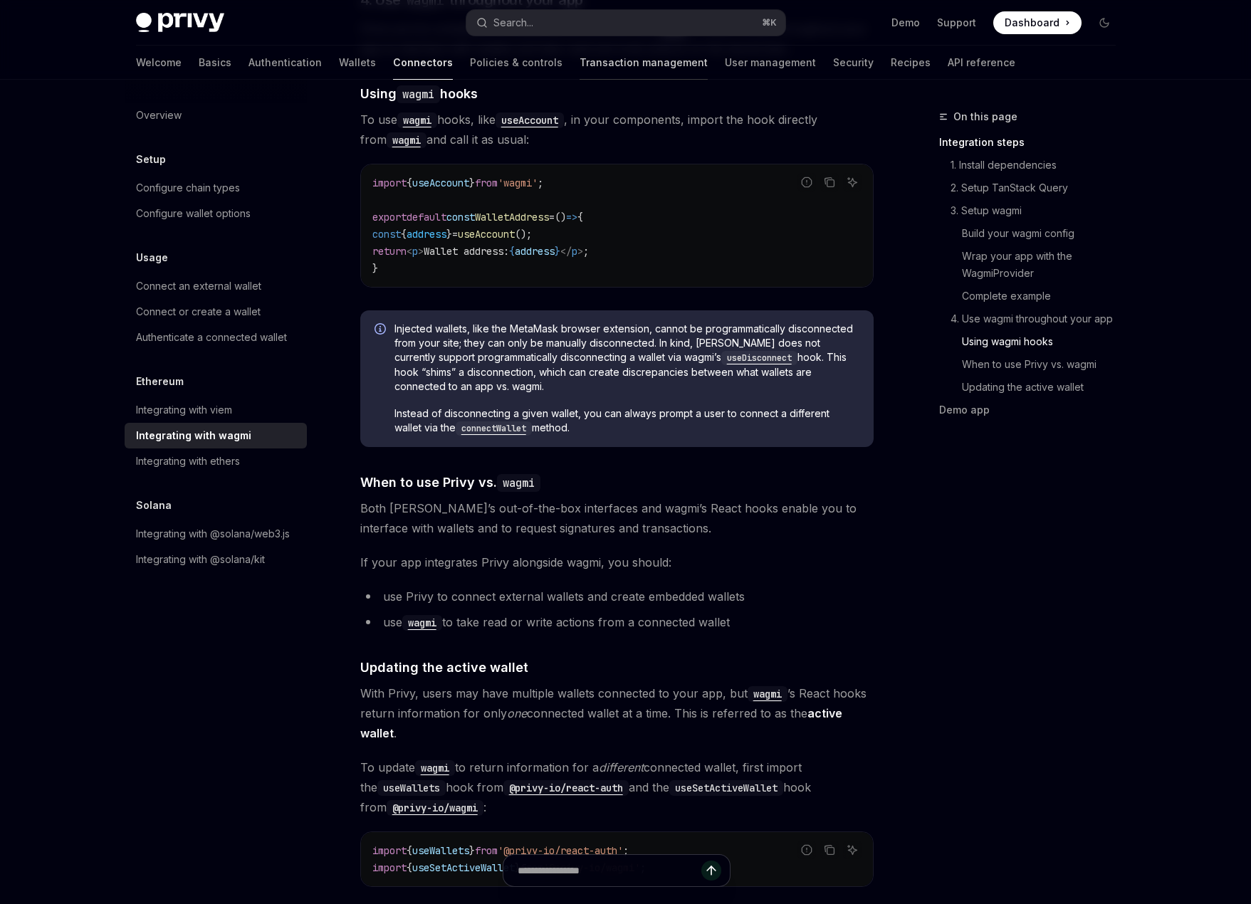
click at [580, 62] on link "Transaction management" at bounding box center [644, 63] width 128 height 34
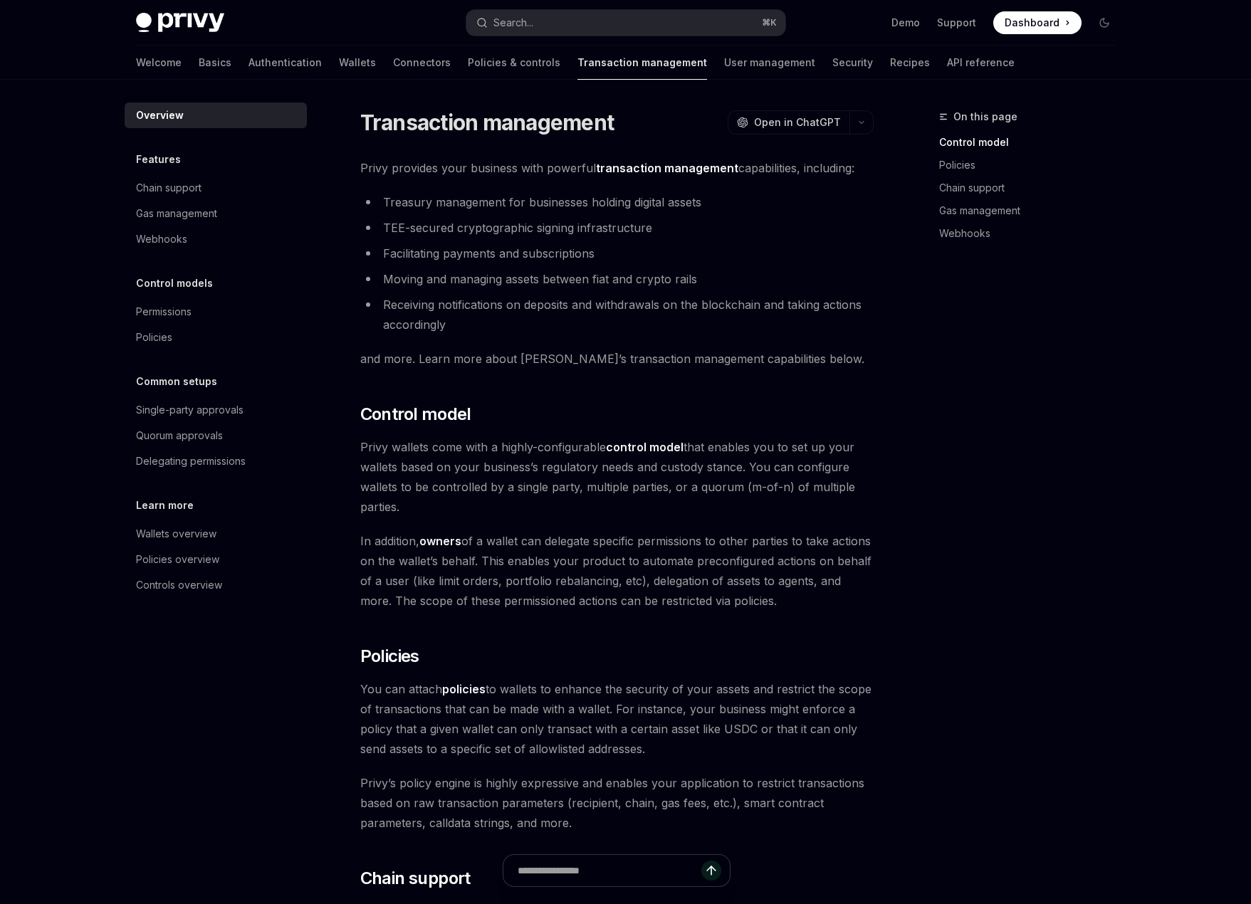
click at [635, 66] on div "Welcome Basics Authentication Wallets Connectors Policies & controls Transactio…" at bounding box center [575, 63] width 879 height 34
click at [724, 67] on link "User management" at bounding box center [769, 63] width 91 height 34
type textarea "*"
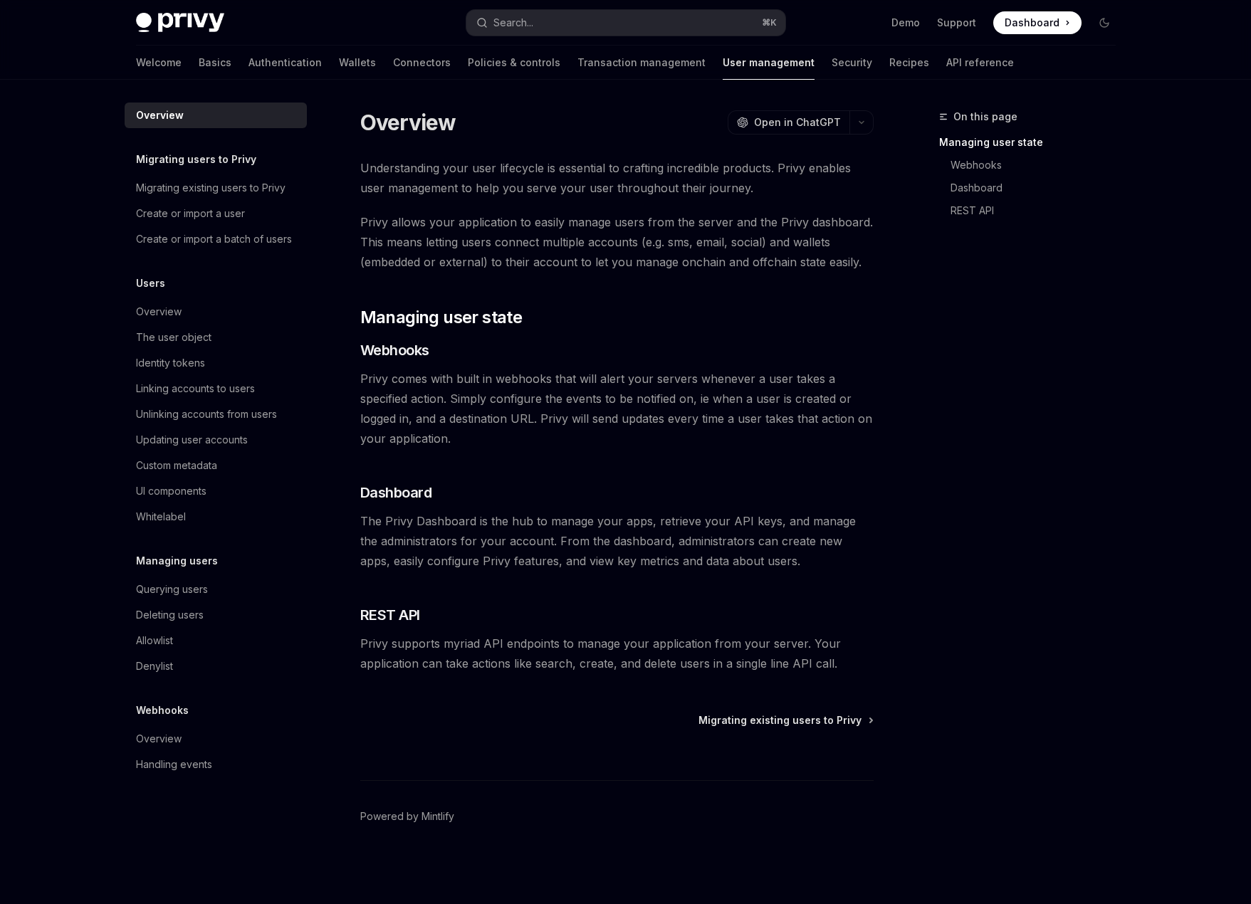
click at [619, 333] on div "Understanding your user lifecycle is essential to crafting incredible products.…" at bounding box center [616, 415] width 513 height 515
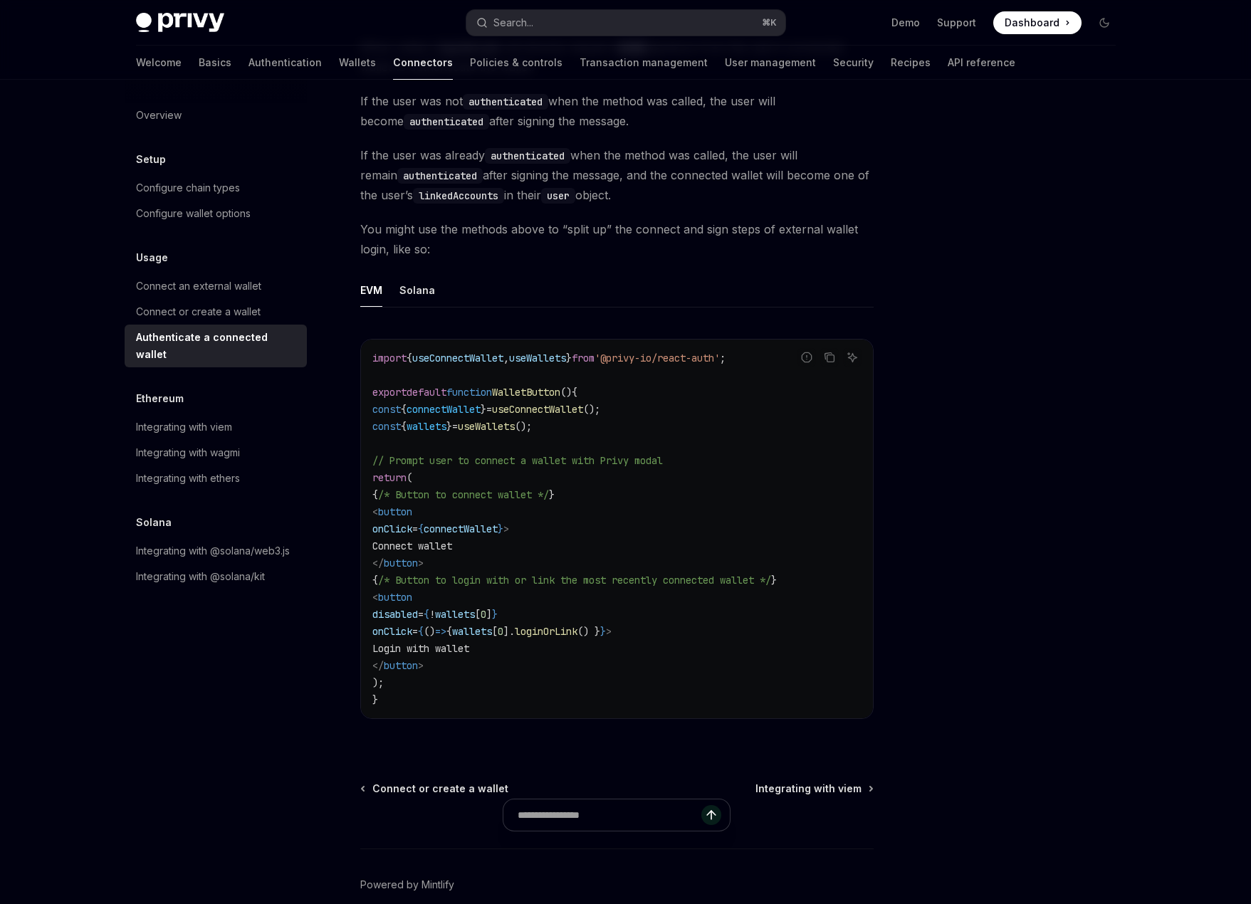
scroll to position [619, 0]
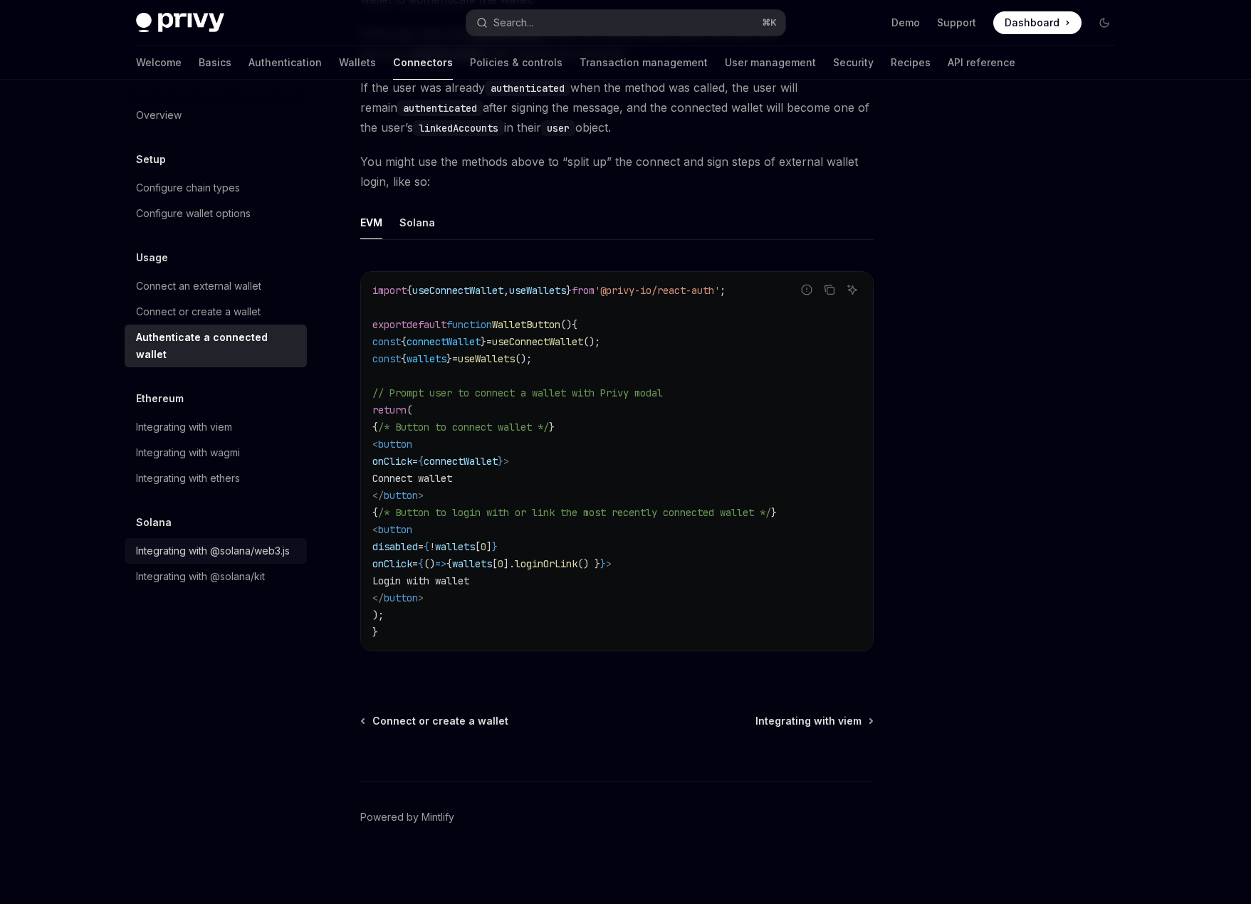
click at [276, 543] on div "Integrating with @solana/web3.js" at bounding box center [213, 551] width 154 height 17
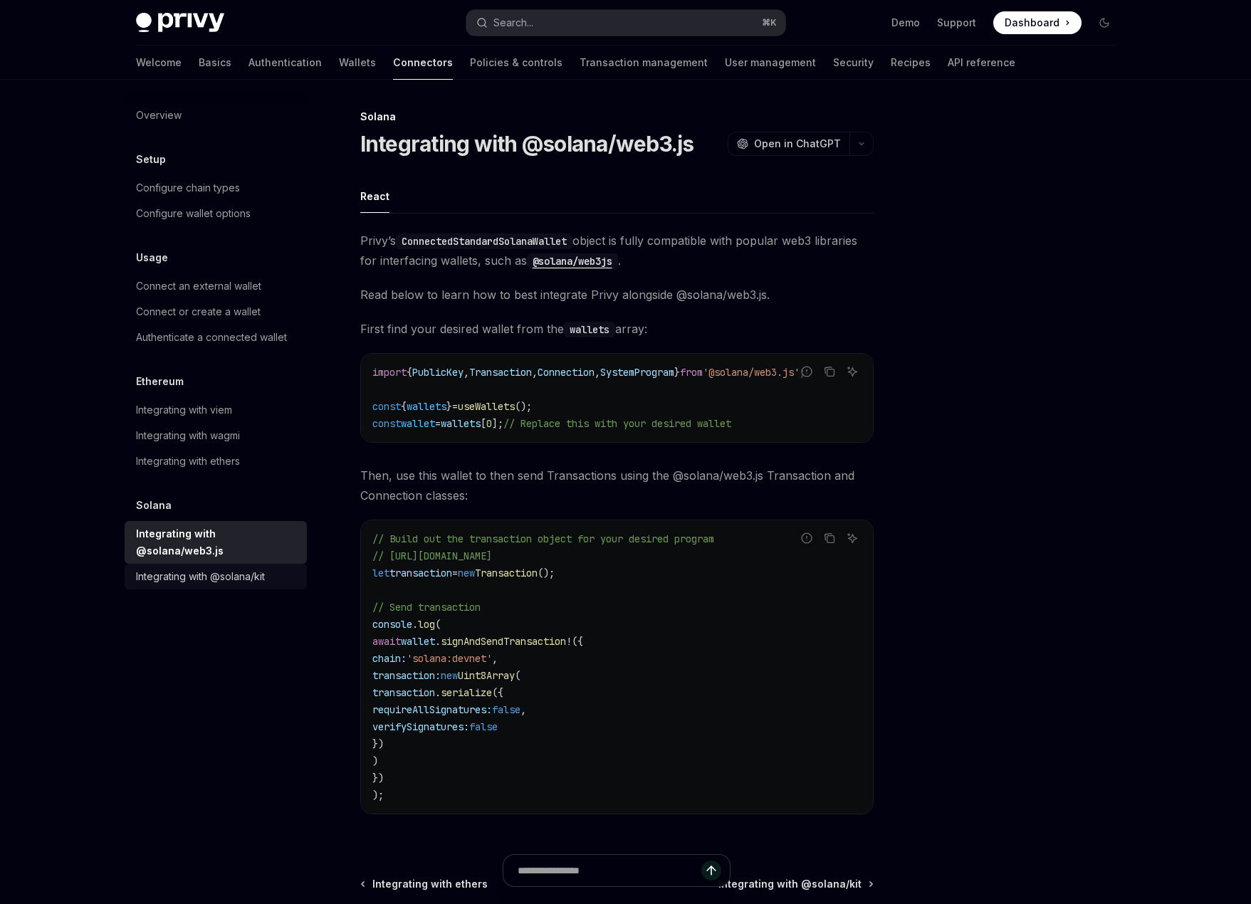
click at [256, 568] on div "Integrating with @solana/kit" at bounding box center [200, 576] width 129 height 17
type textarea "*"
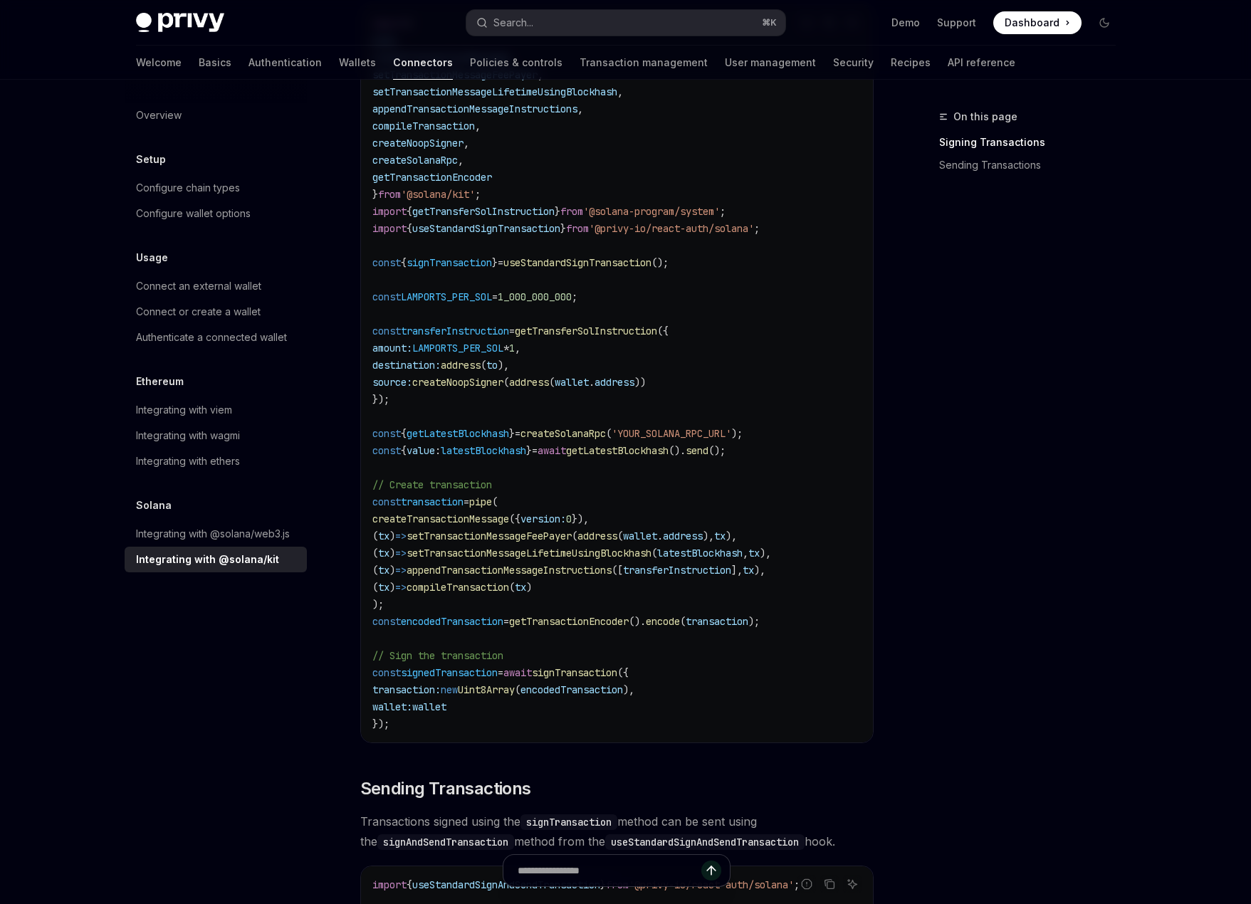
scroll to position [571, 0]
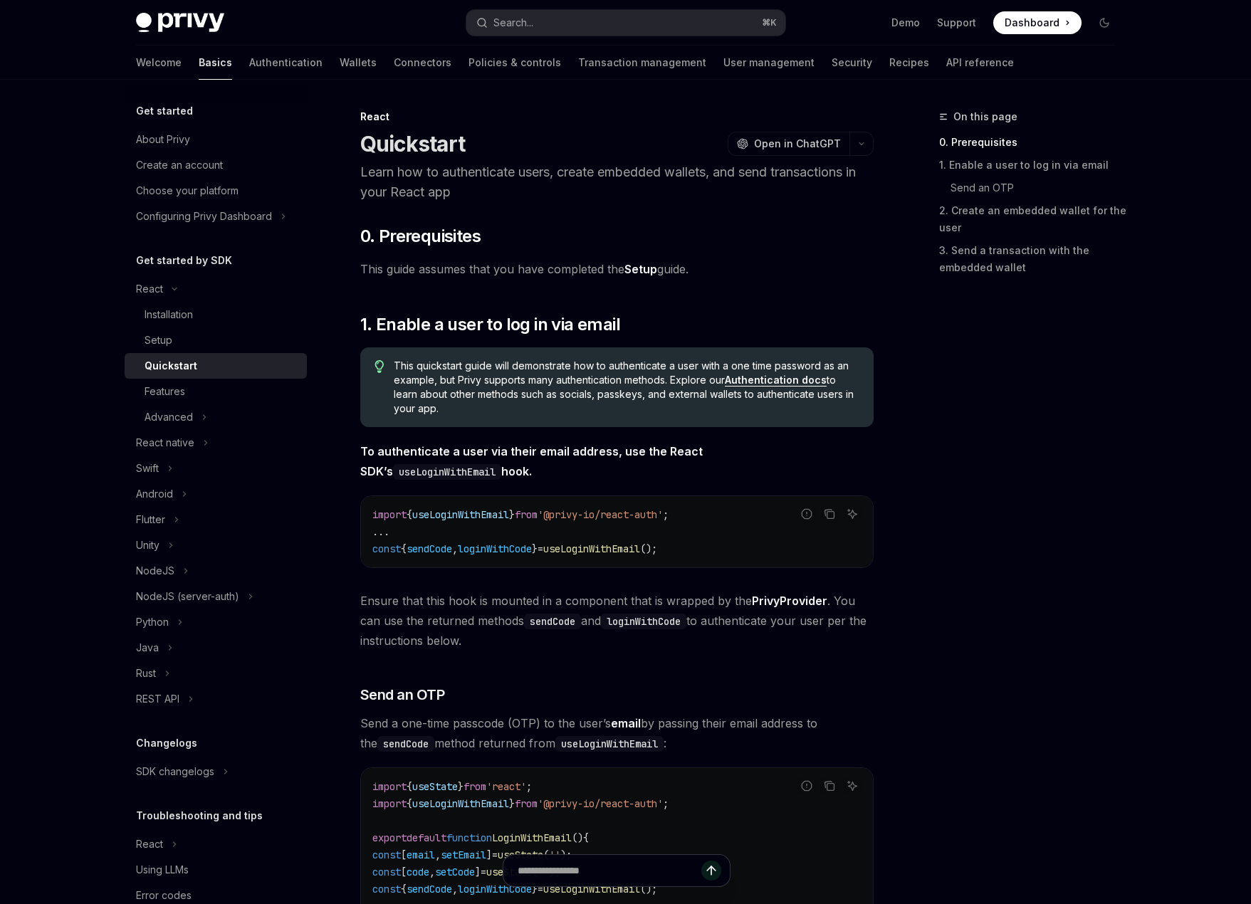
click at [166, 29] on img at bounding box center [180, 23] width 88 height 20
type textarea "*"
